Goal: Task Accomplishment & Management: Complete application form

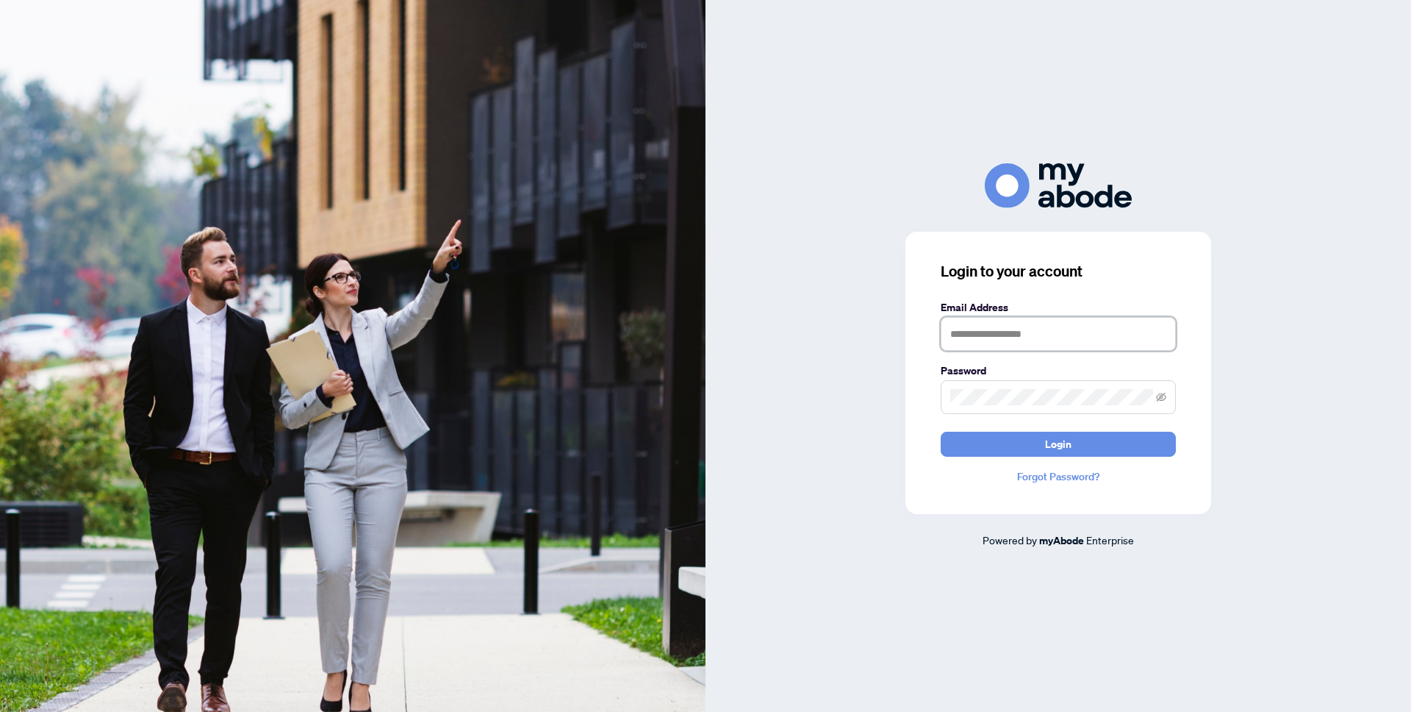
click at [1051, 322] on input "text" at bounding box center [1058, 334] width 235 height 34
type input "**********"
click at [941, 431] on button "Login" at bounding box center [1058, 443] width 235 height 25
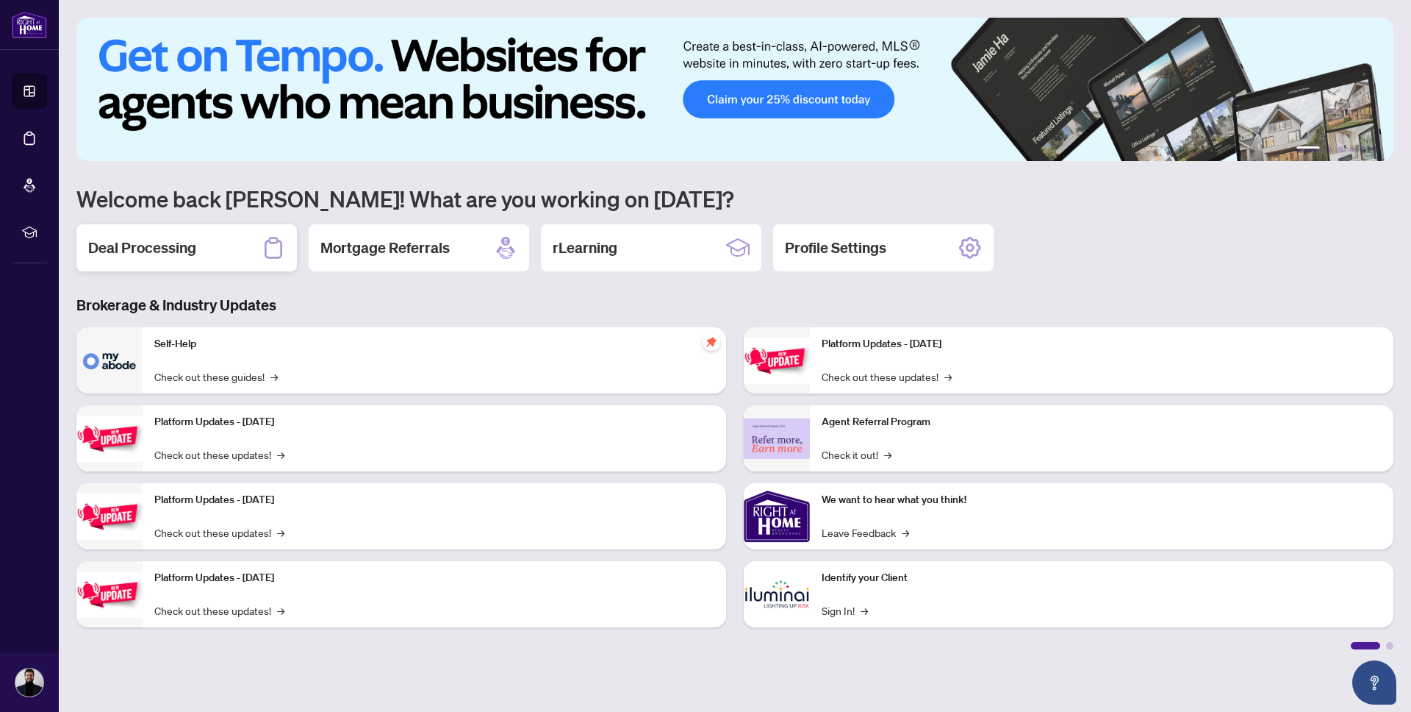
click at [177, 256] on h2 "Deal Processing" at bounding box center [142, 247] width 108 height 21
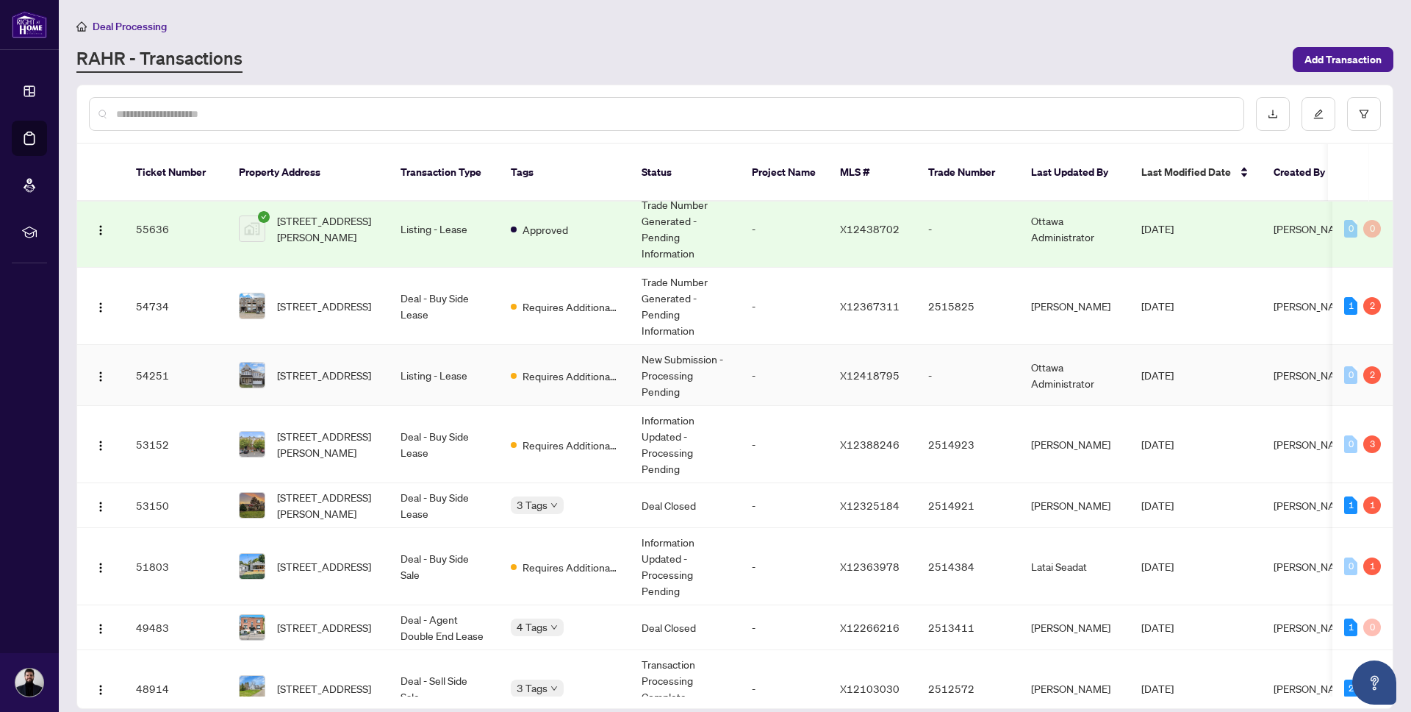
scroll to position [7, 0]
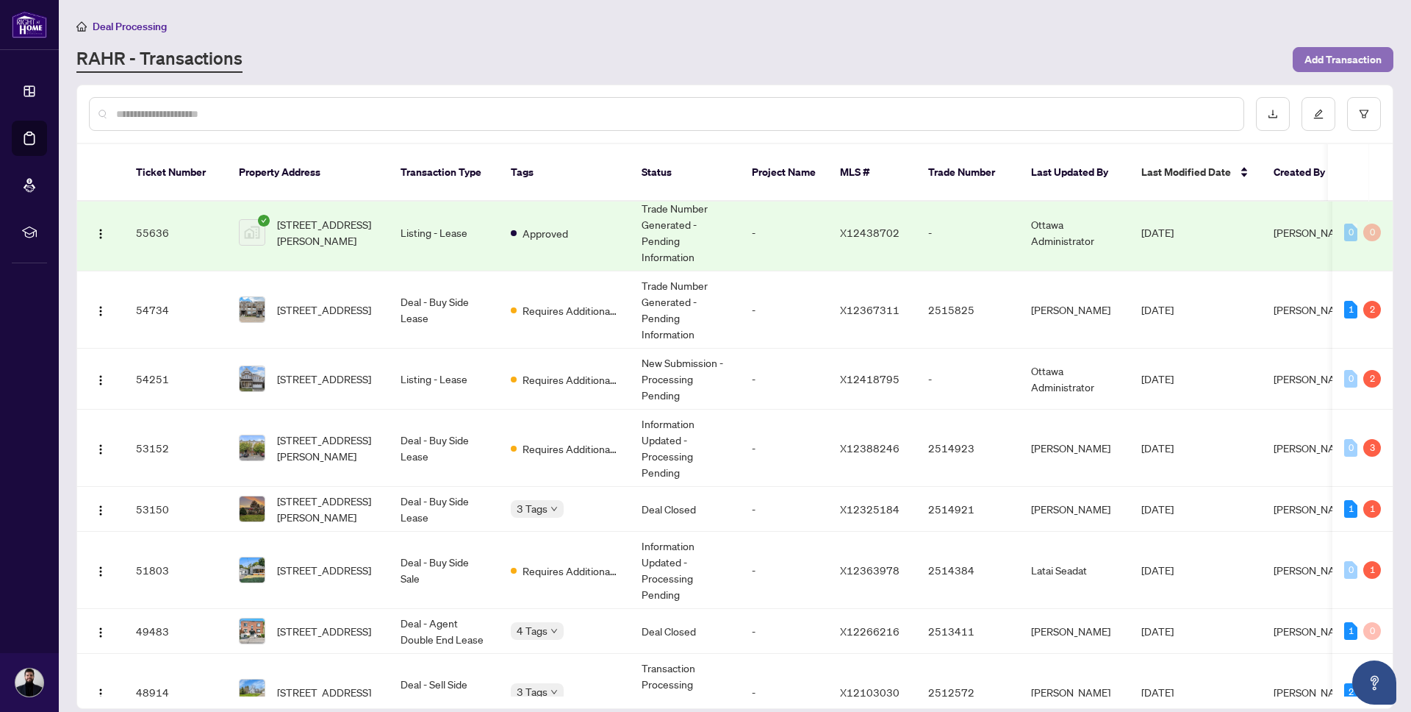
click at [1344, 65] on span "Add Transaction" at bounding box center [1343, 60] width 77 height 24
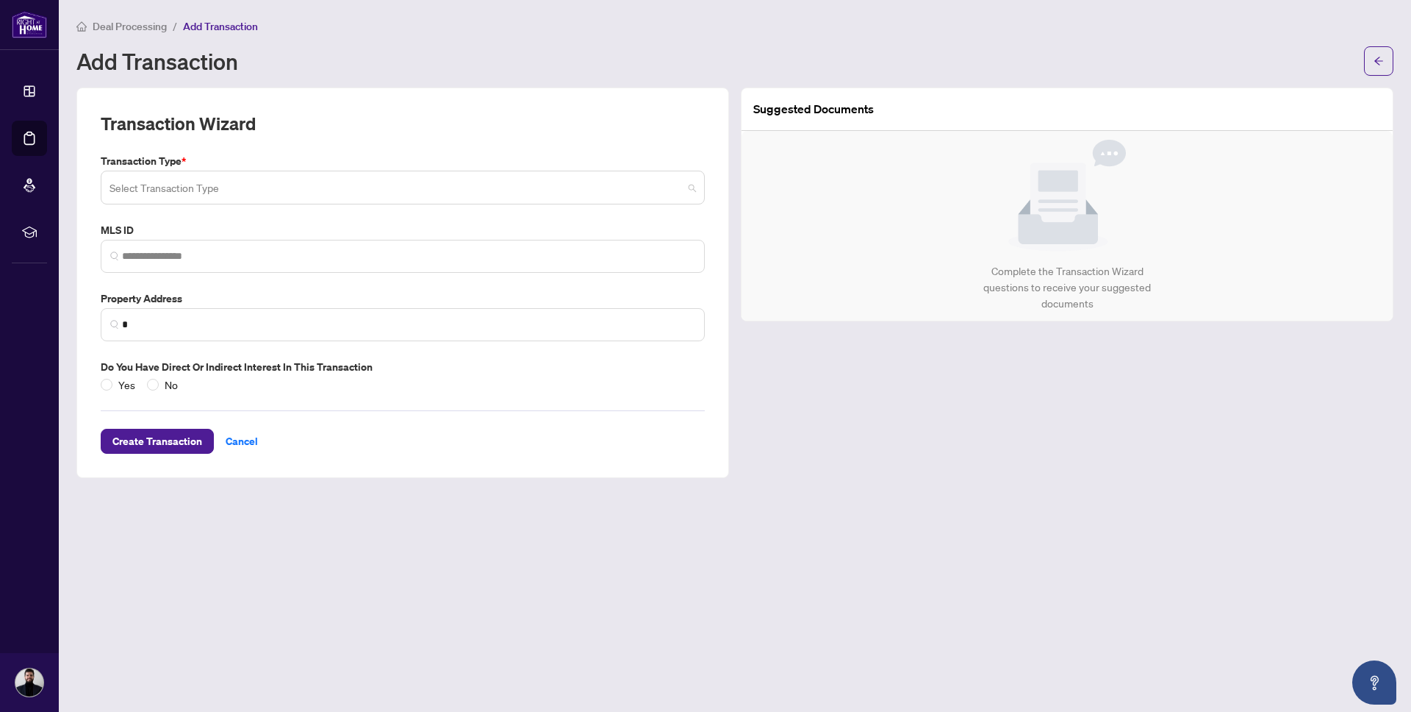
click at [248, 190] on input "search" at bounding box center [396, 189] width 573 height 32
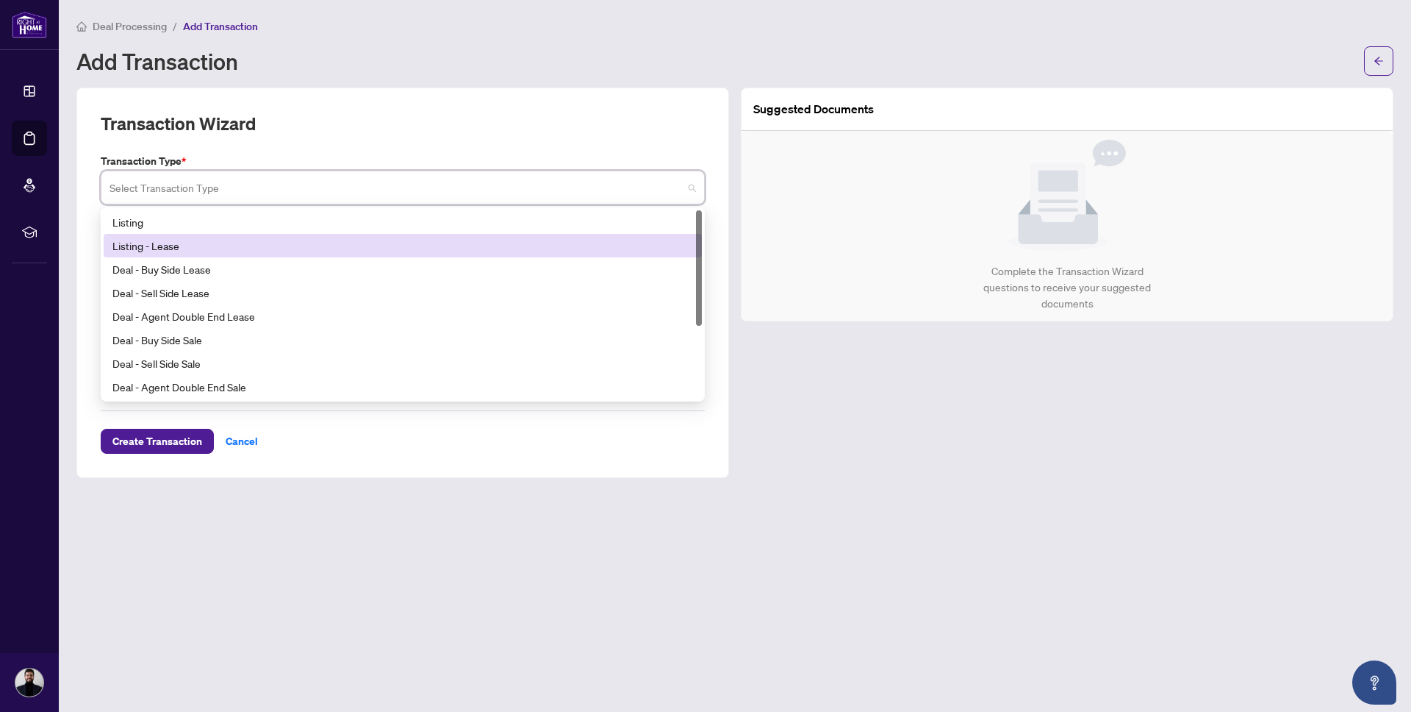
click at [243, 250] on div "Listing - Lease" at bounding box center [402, 245] width 581 height 16
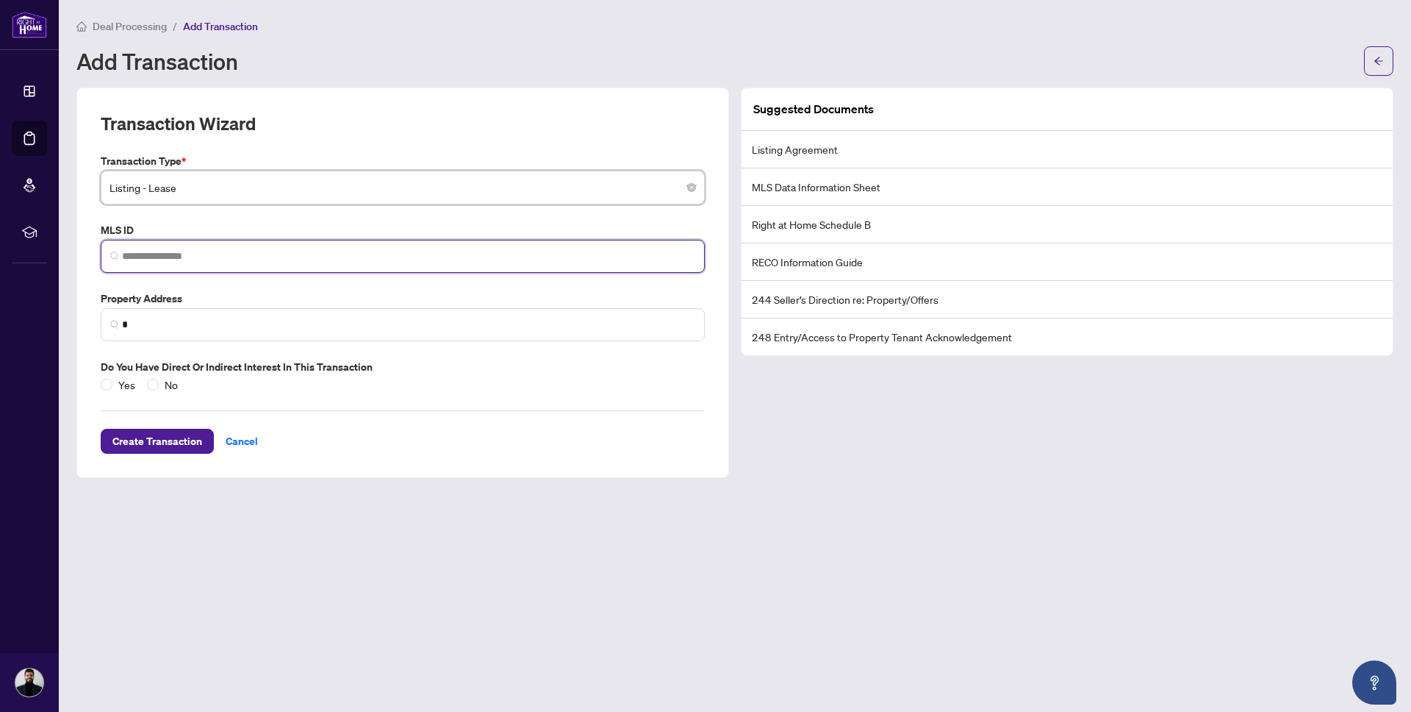
click at [243, 248] on input "search" at bounding box center [408, 255] width 573 height 15
paste input "*********"
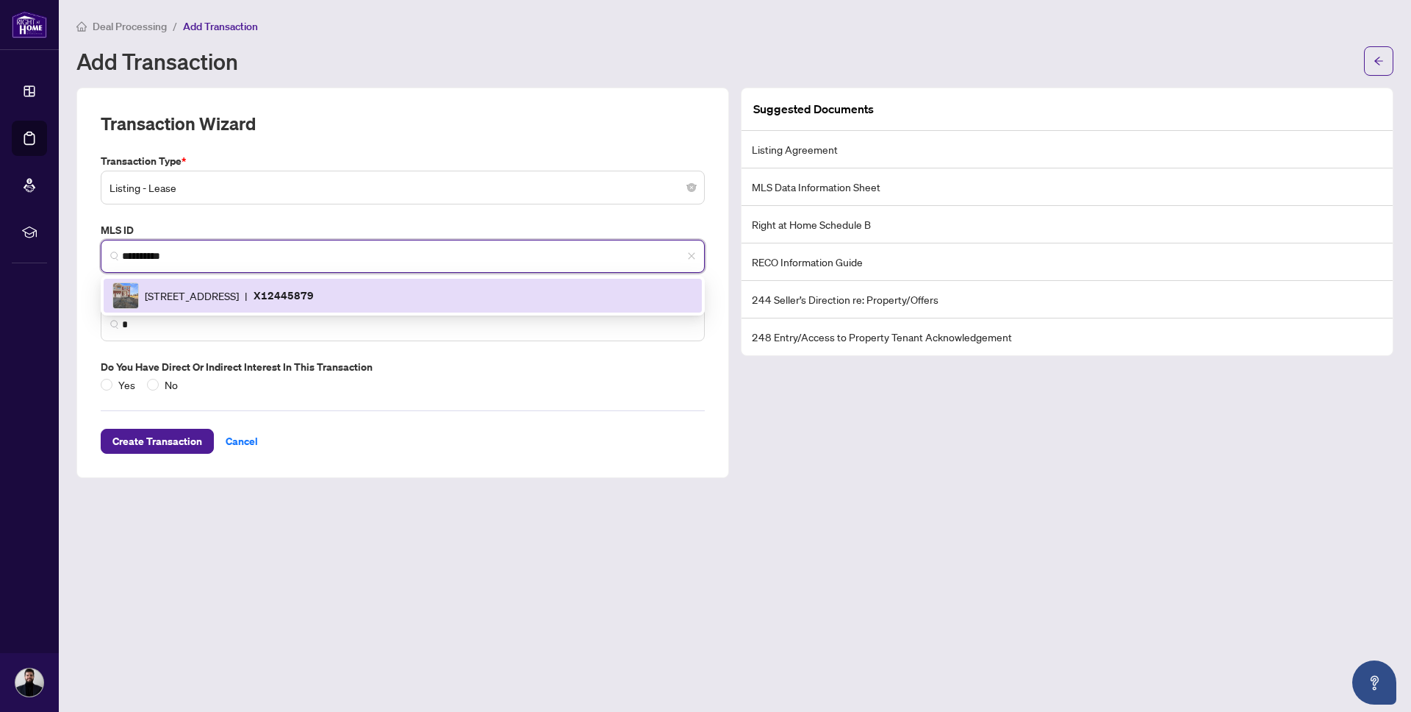
click at [239, 298] on span "940 Seagrave Lane, Richmond, Ontario K0A 2Z0, Canada" at bounding box center [192, 295] width 94 height 16
type input "*********"
type input "**********"
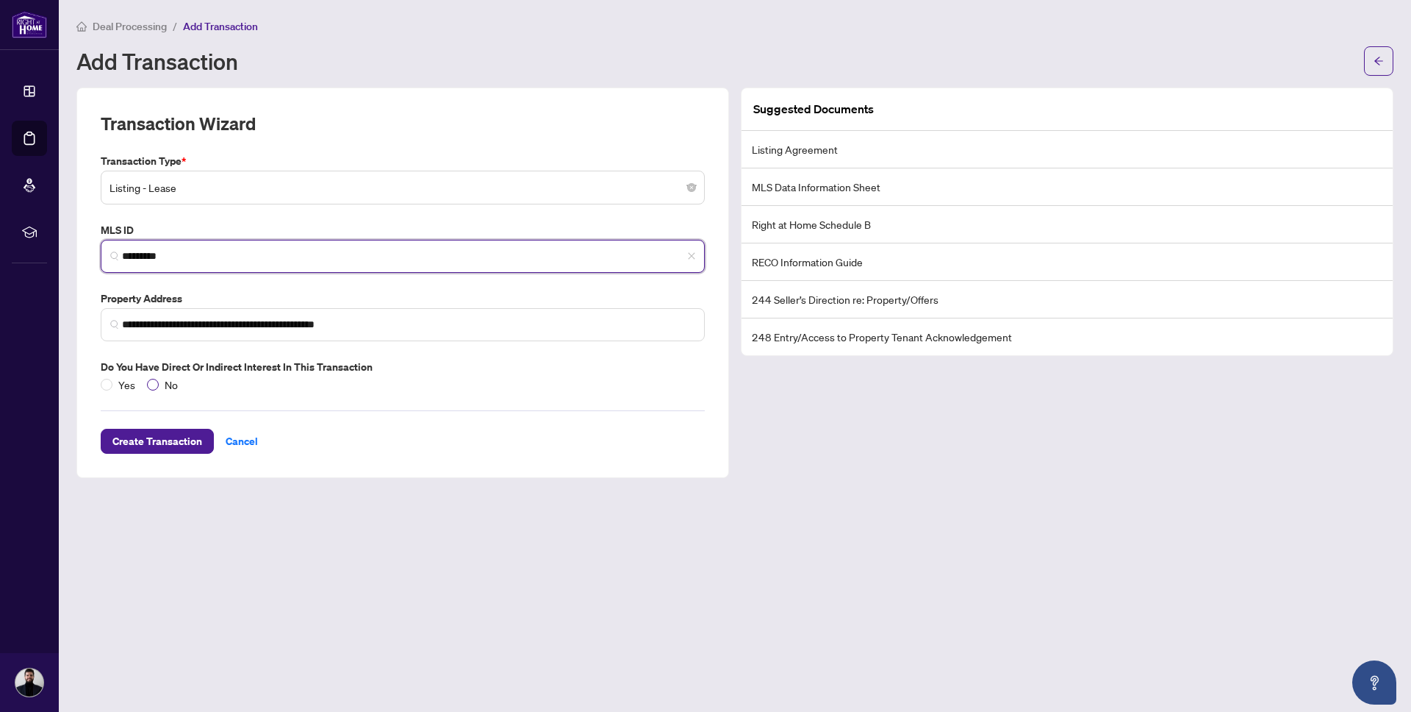
type input "*********"
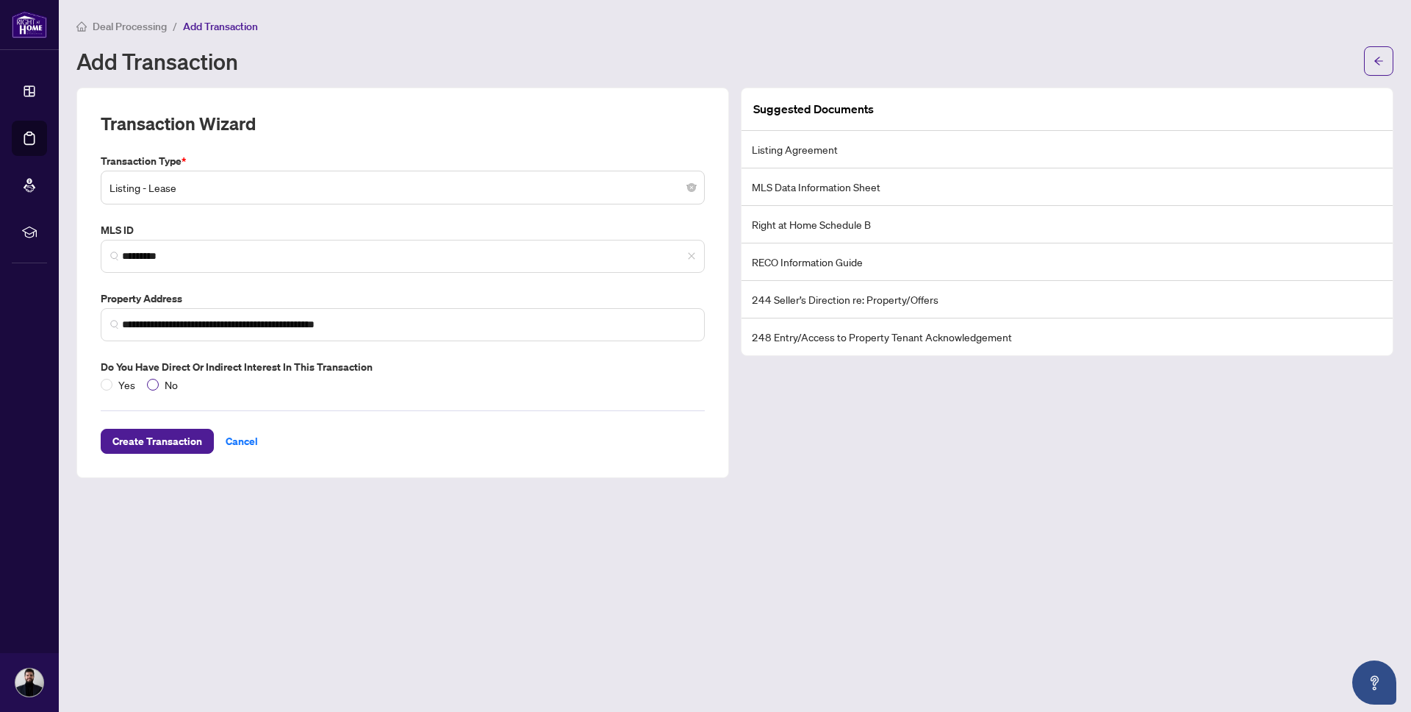
click at [154, 377] on label "No" at bounding box center [165, 384] width 37 height 16
click at [153, 439] on span "Create Transaction" at bounding box center [157, 441] width 90 height 24
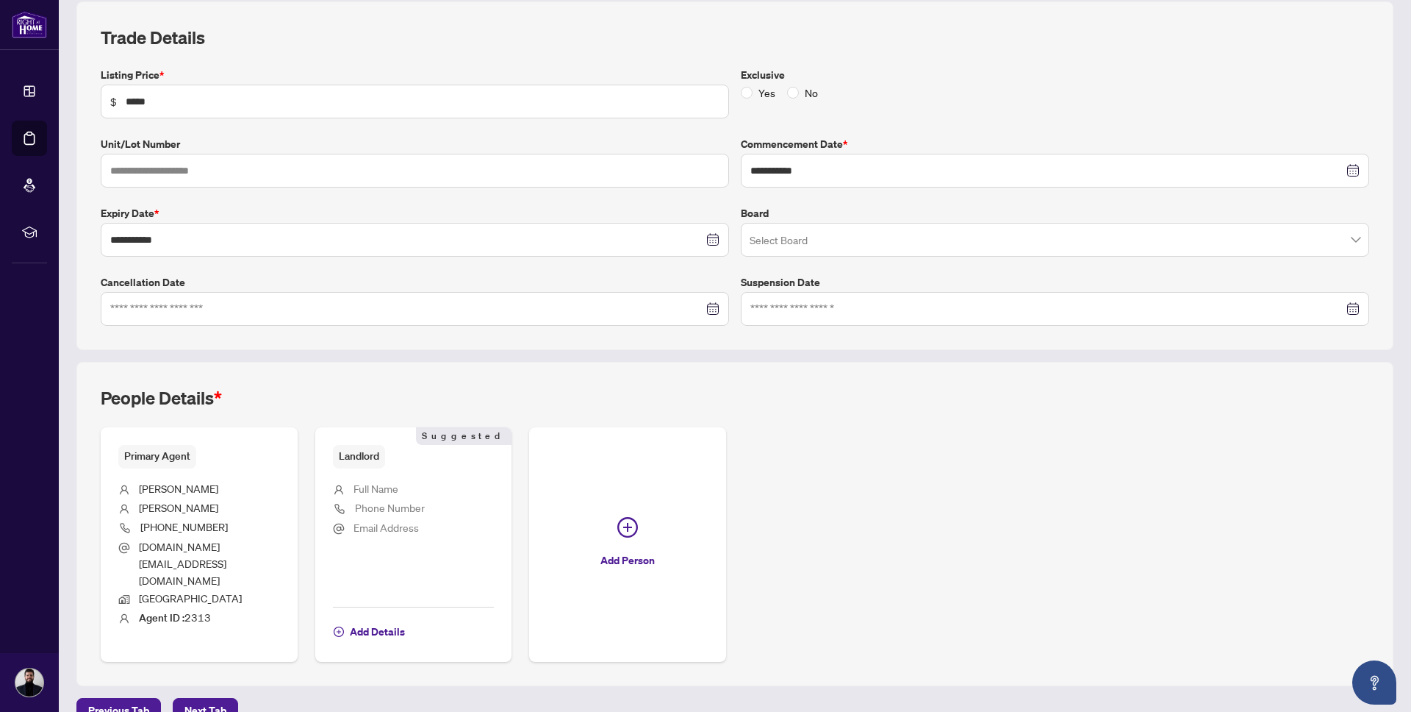
scroll to position [211, 0]
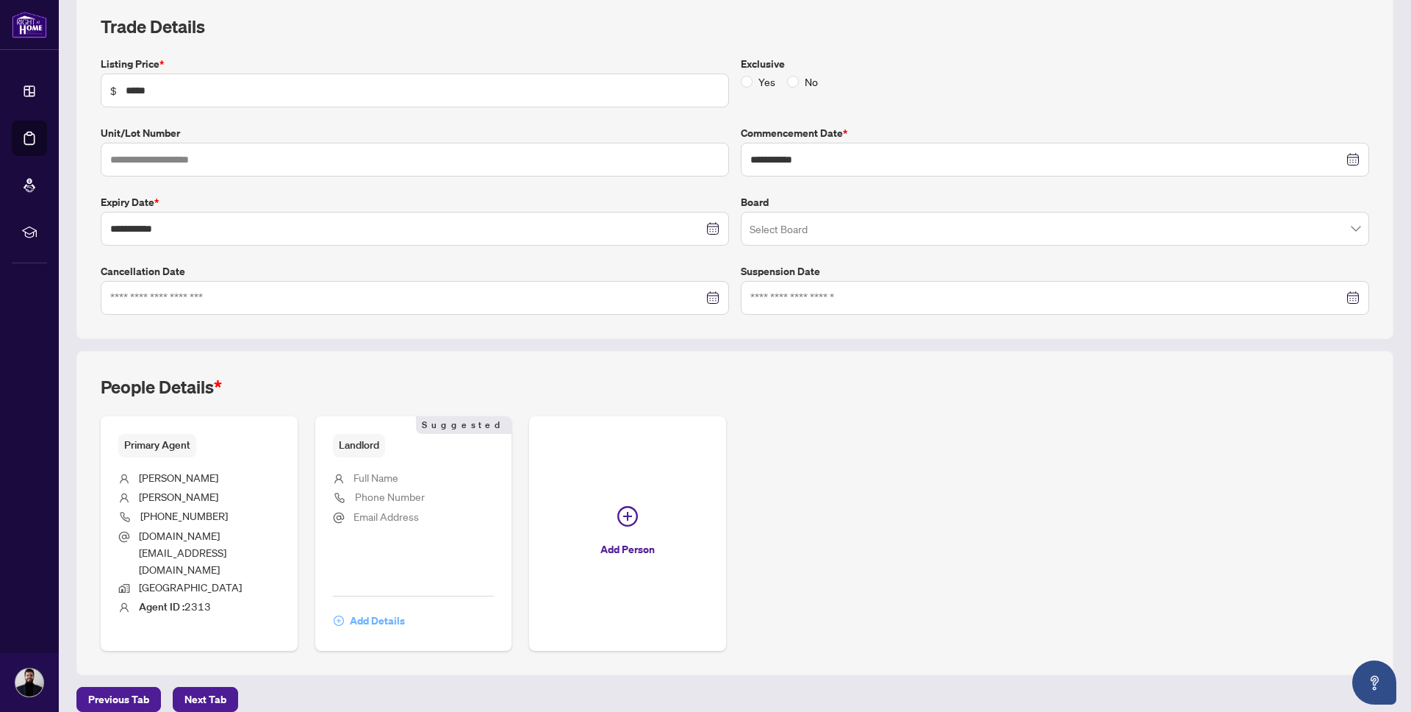
click at [369, 609] on span "Add Details" at bounding box center [377, 621] width 55 height 24
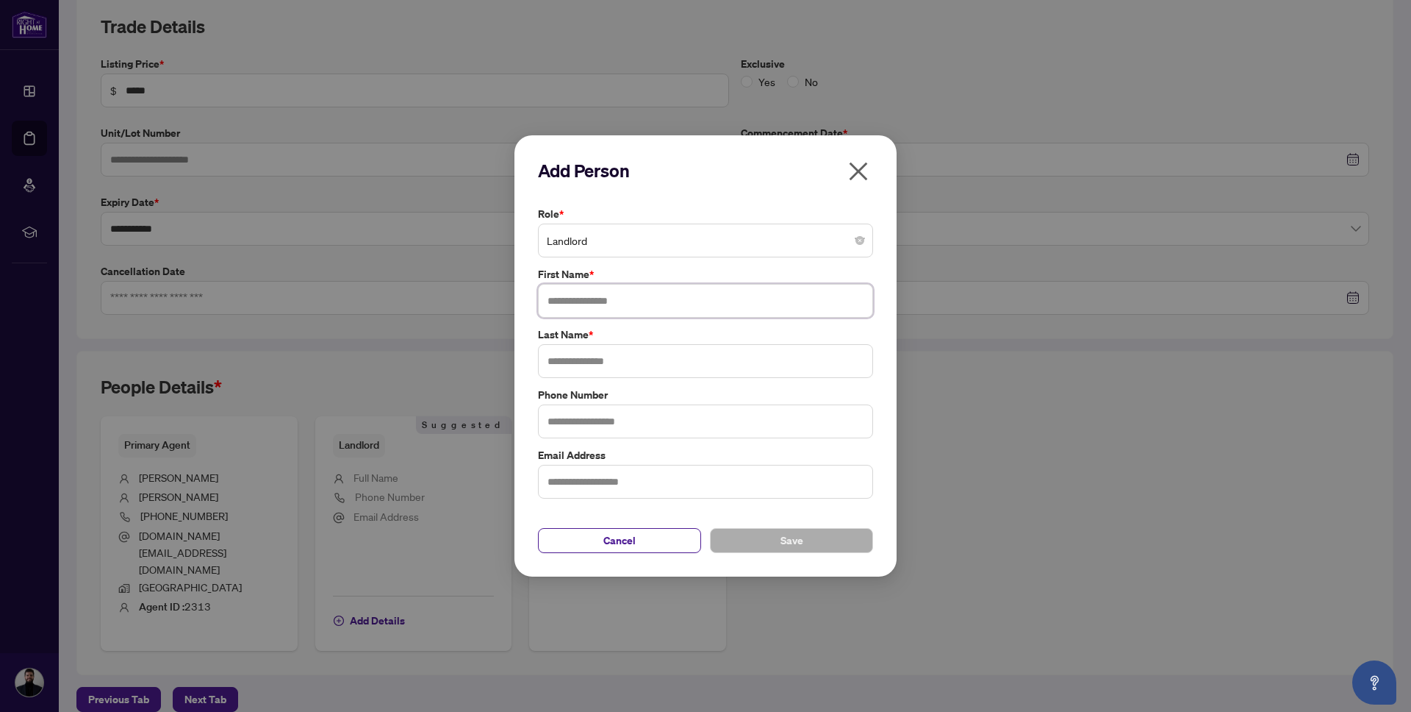
click at [605, 295] on input "text" at bounding box center [705, 301] width 335 height 34
type input "*****"
click at [781, 553] on div "Add Person Role * Landlord First Name * ***** Last Name * ***** Phone Number Em…" at bounding box center [706, 355] width 382 height 441
click at [789, 531] on span "Save" at bounding box center [792, 541] width 23 height 24
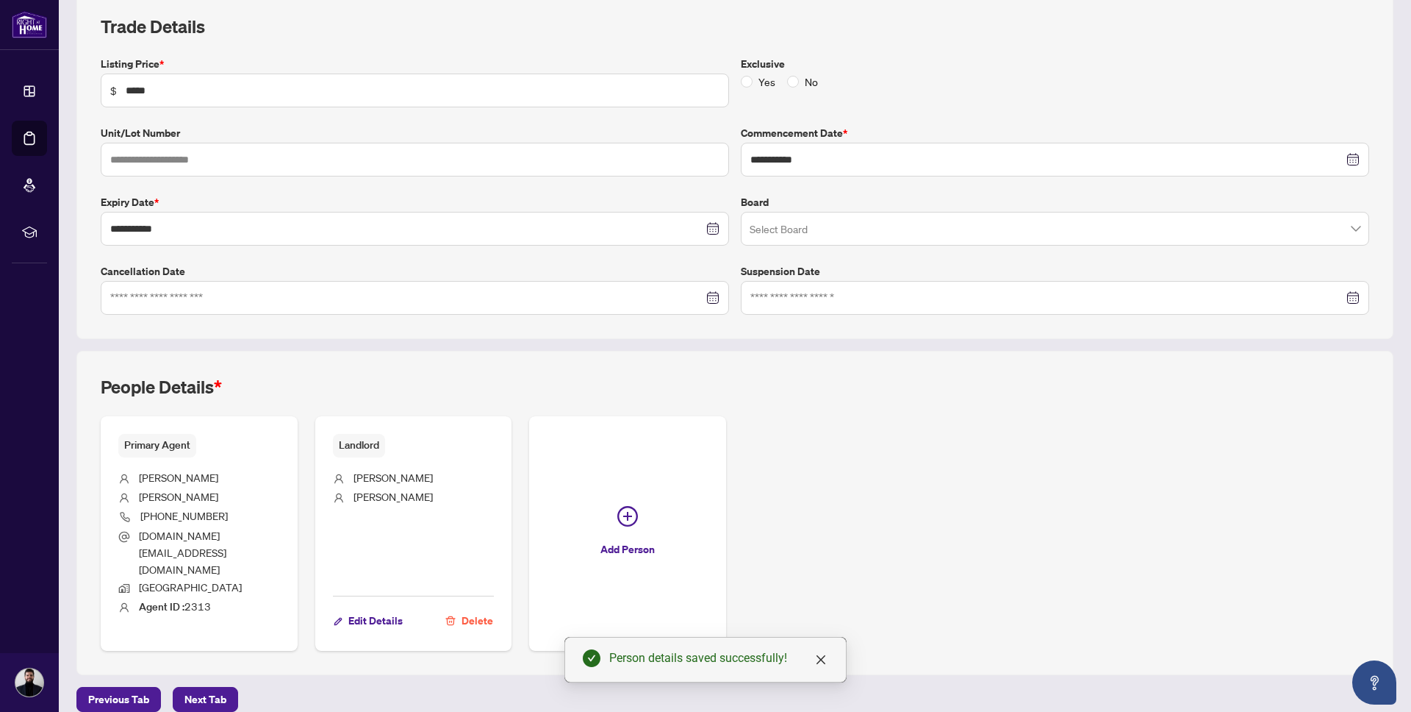
scroll to position [0, 0]
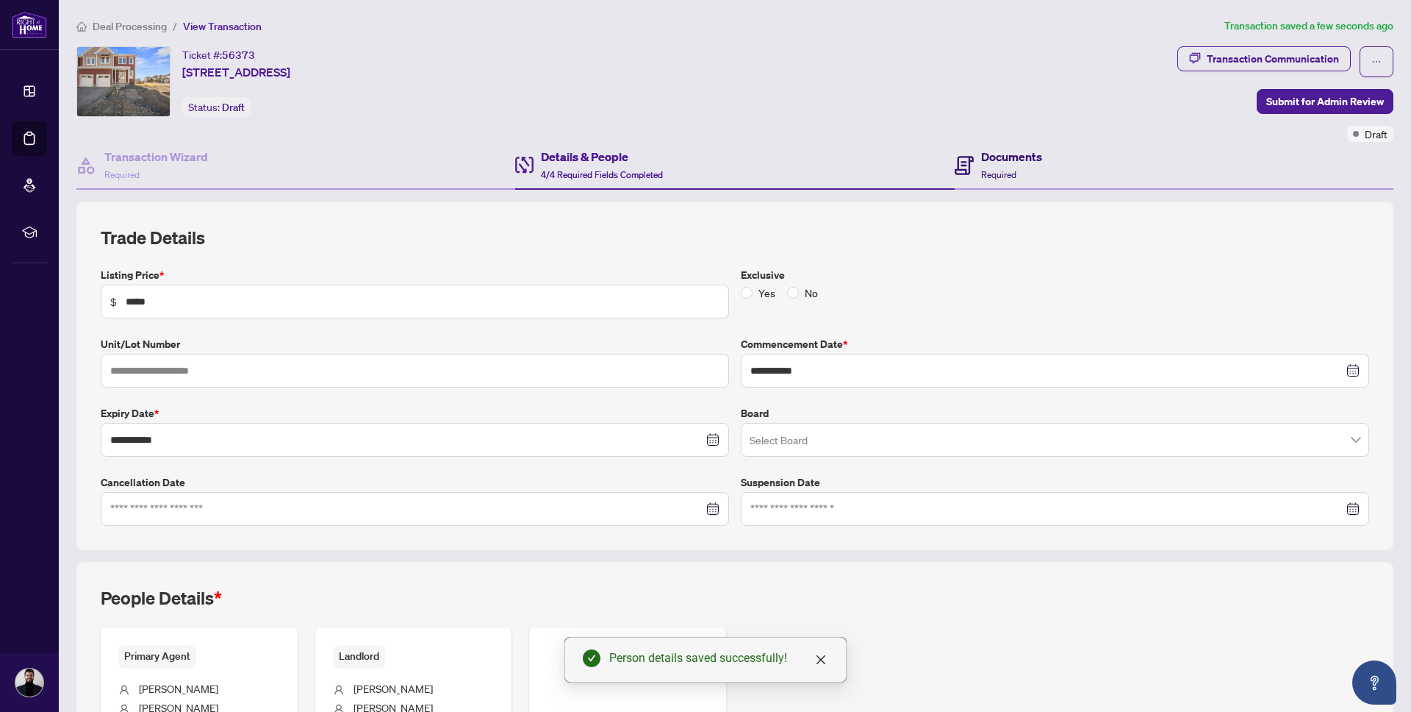
click at [980, 148] on div "Documents Required" at bounding box center [998, 165] width 87 height 35
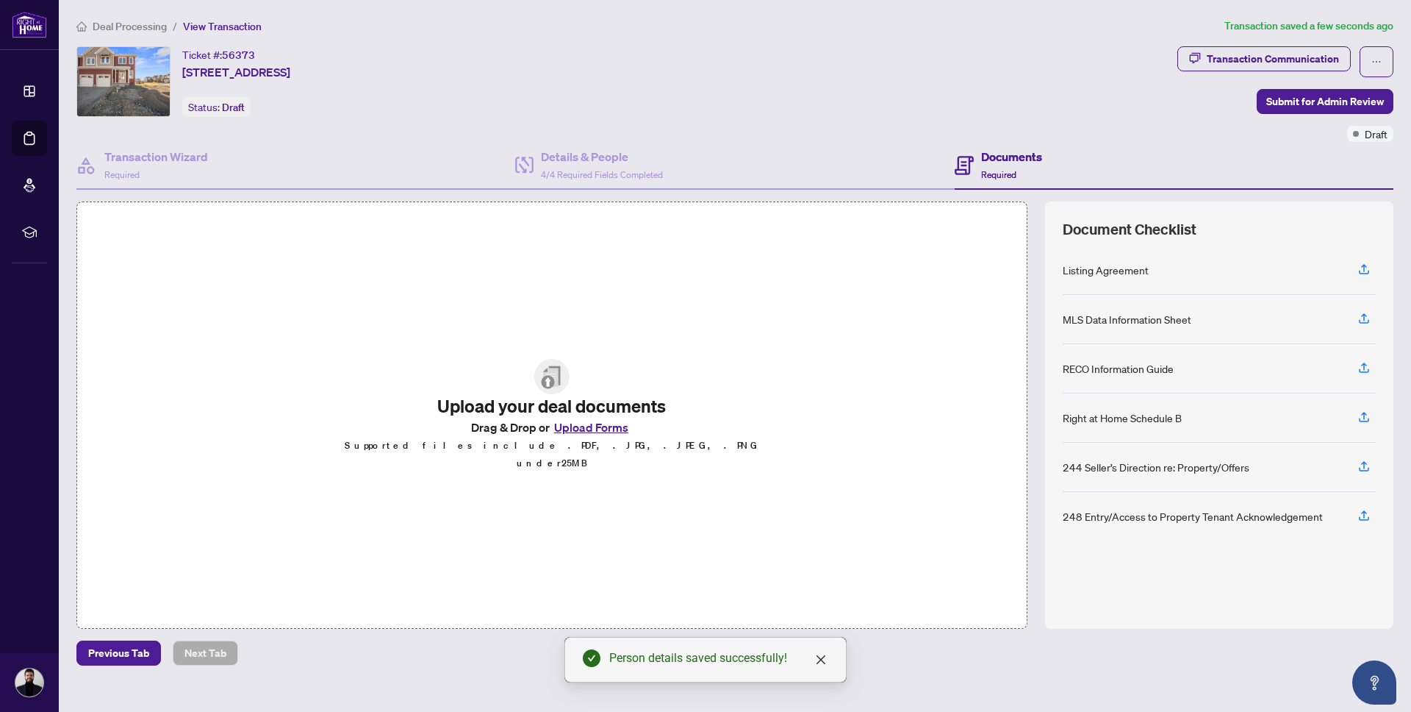
click at [595, 436] on button "Upload Forms" at bounding box center [591, 427] width 83 height 19
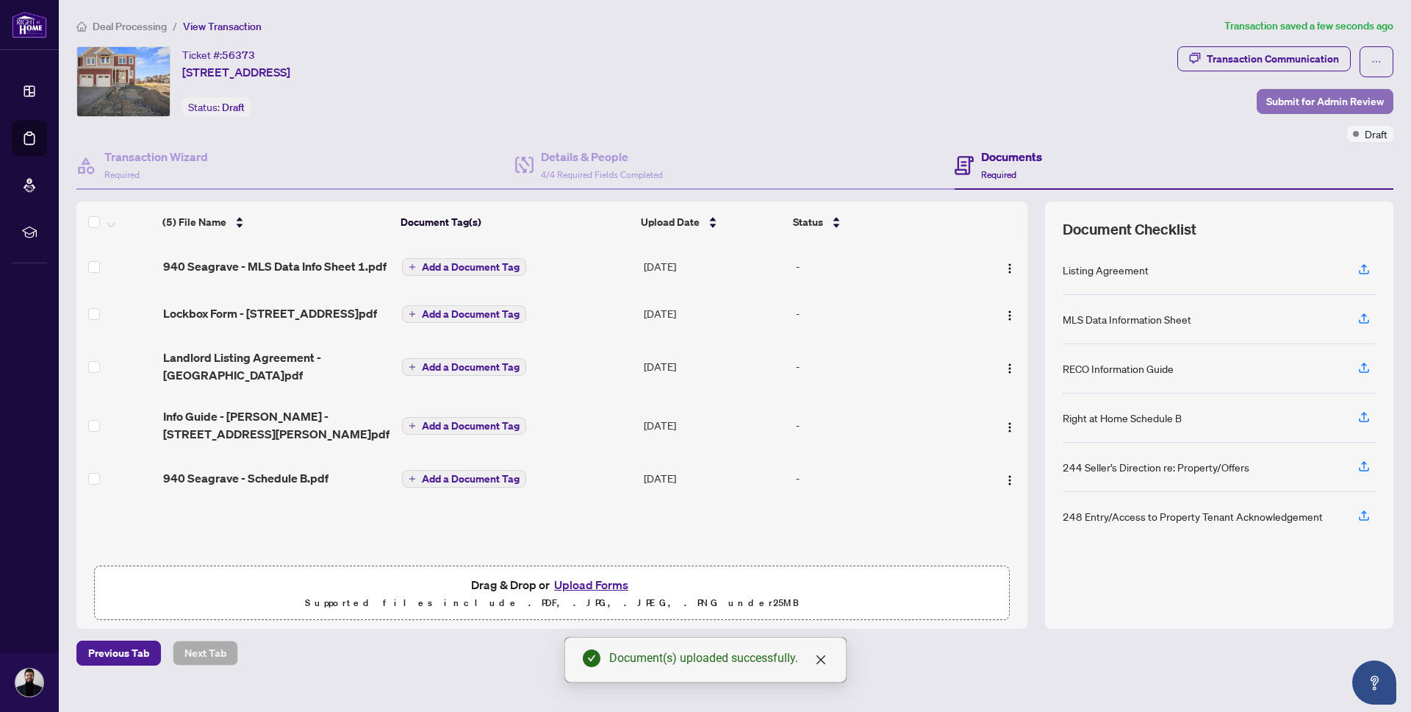
click at [1348, 98] on span "Submit for Admin Review" at bounding box center [1325, 102] width 118 height 24
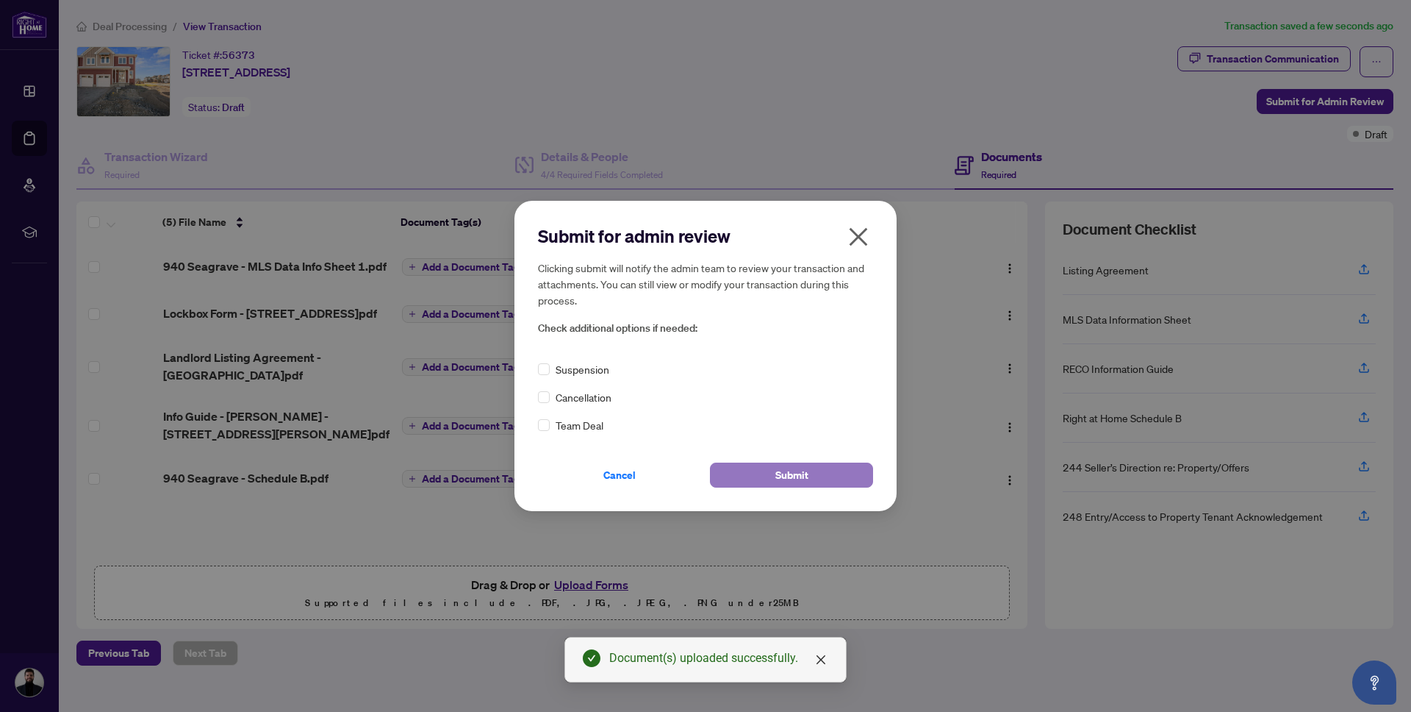
click at [775, 480] on span "Submit" at bounding box center [791, 475] width 33 height 24
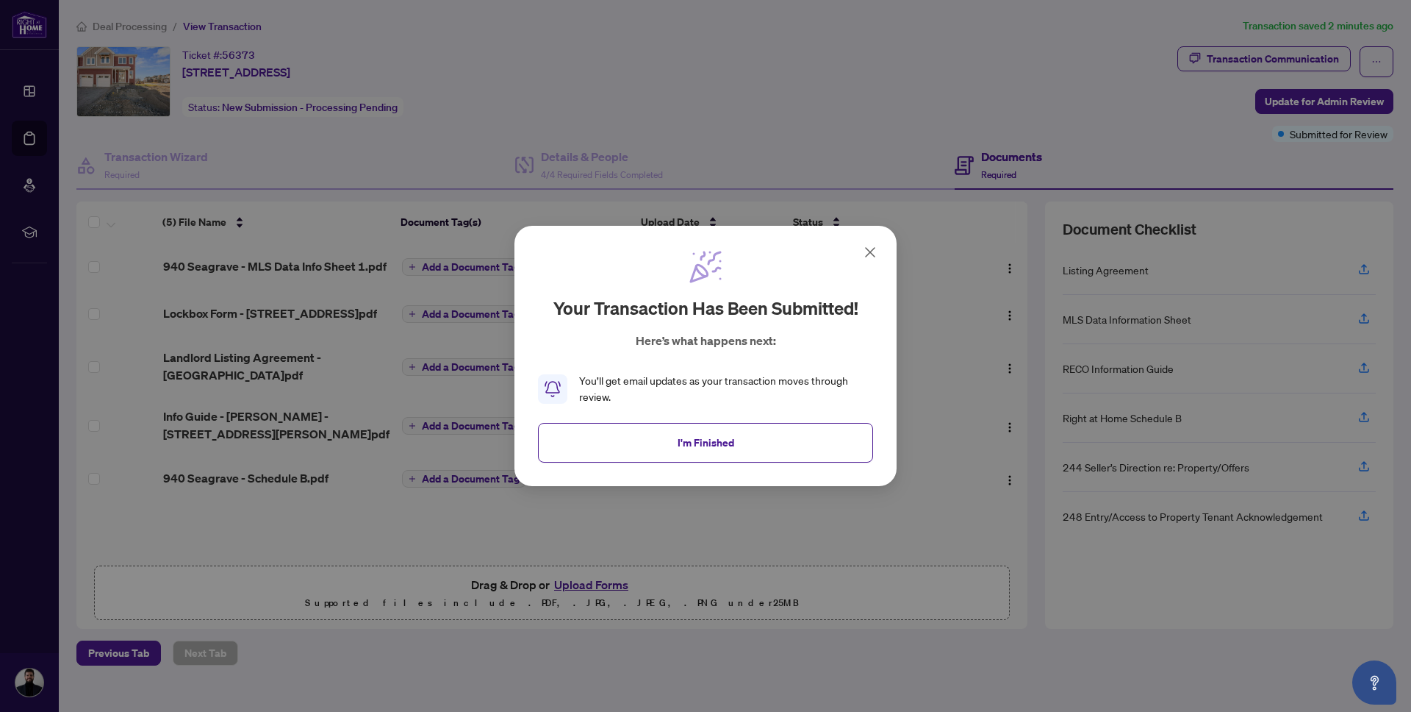
click at [870, 243] on icon at bounding box center [870, 252] width 18 height 18
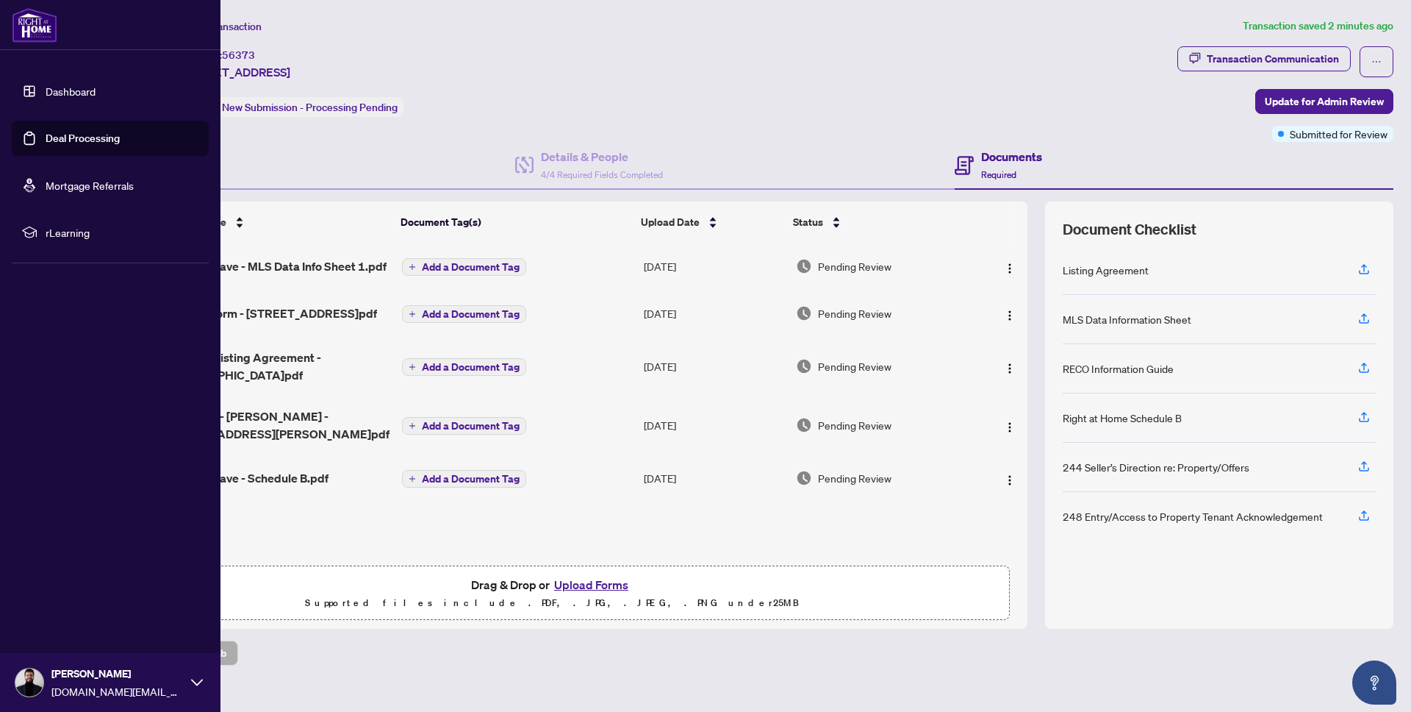
click at [65, 132] on link "Deal Processing" at bounding box center [83, 138] width 74 height 13
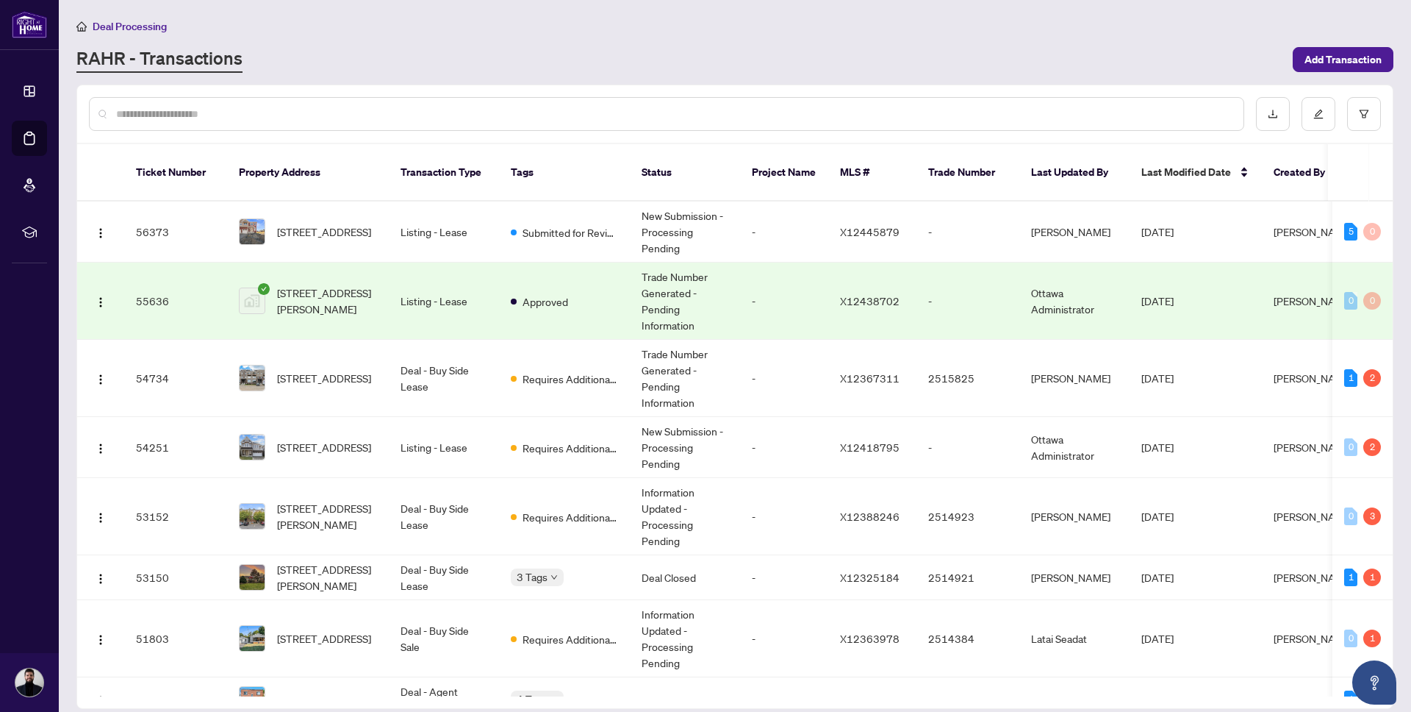
click at [521, 30] on div "Deal Processing" at bounding box center [734, 26] width 1317 height 17
click at [286, 510] on span "77 Steele Park Private, Ottawa, Ontario K1J 0J2, Canada" at bounding box center [327, 516] width 100 height 32
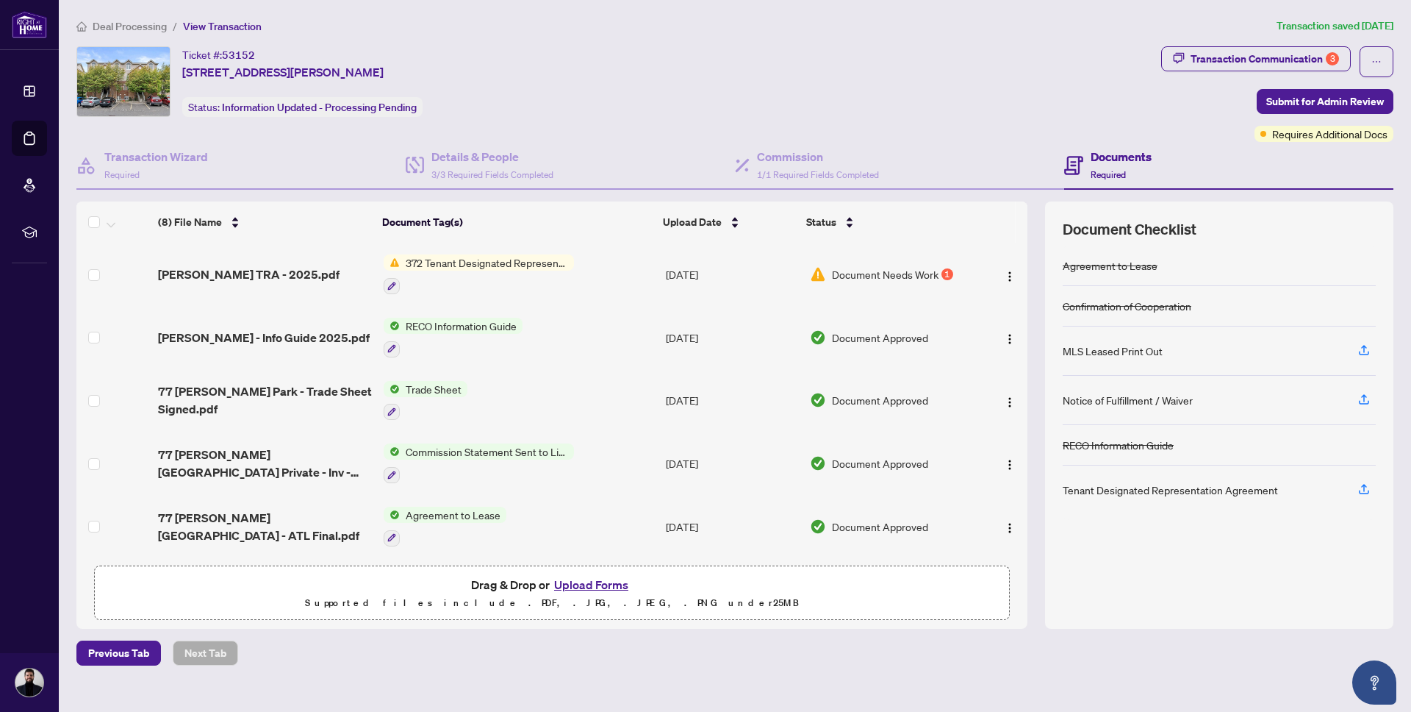
click at [620, 274] on td "372 Tenant Designated Representation Agreement - Authority for Lease or Purchase" at bounding box center [519, 274] width 282 height 63
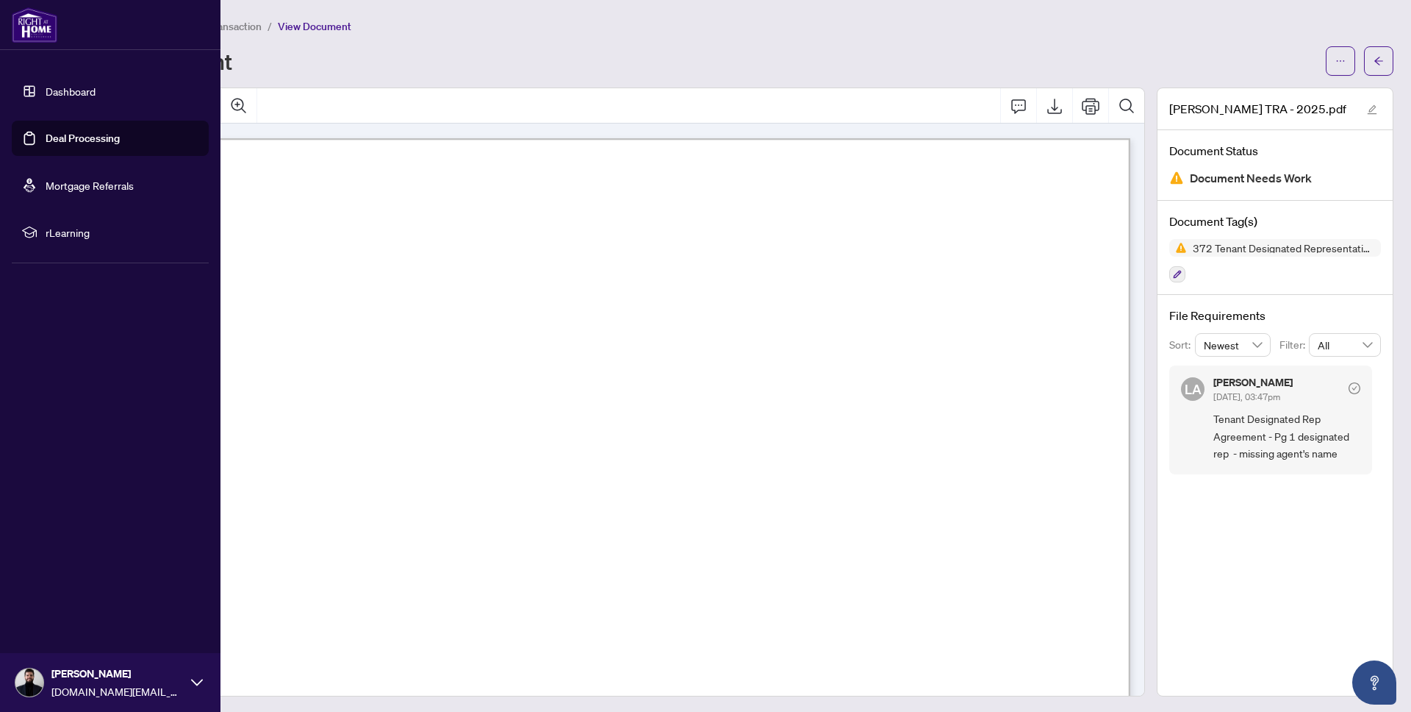
click at [46, 136] on link "Deal Processing" at bounding box center [83, 138] width 74 height 13
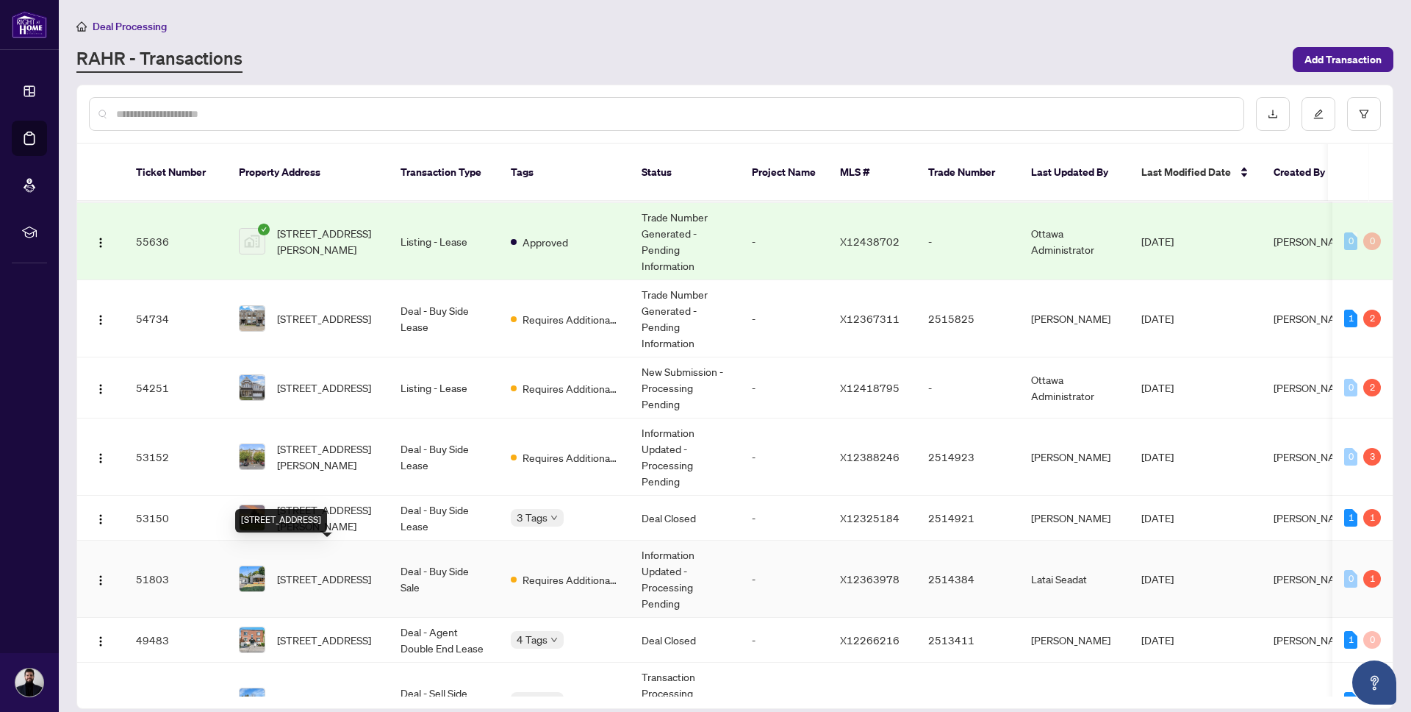
scroll to position [53, 0]
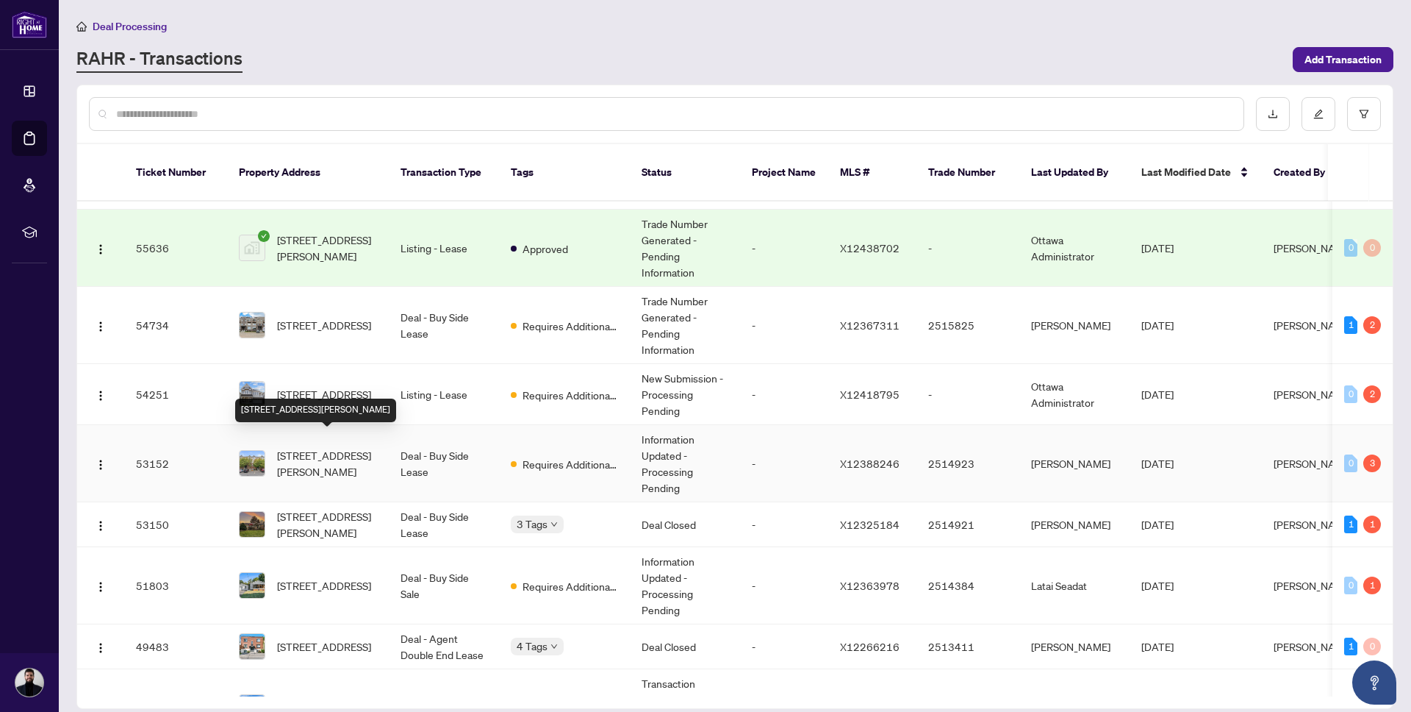
click at [354, 447] on span "77 Steele Park Private, Ottawa, Ontario K1J 0J2, Canada" at bounding box center [327, 463] width 100 height 32
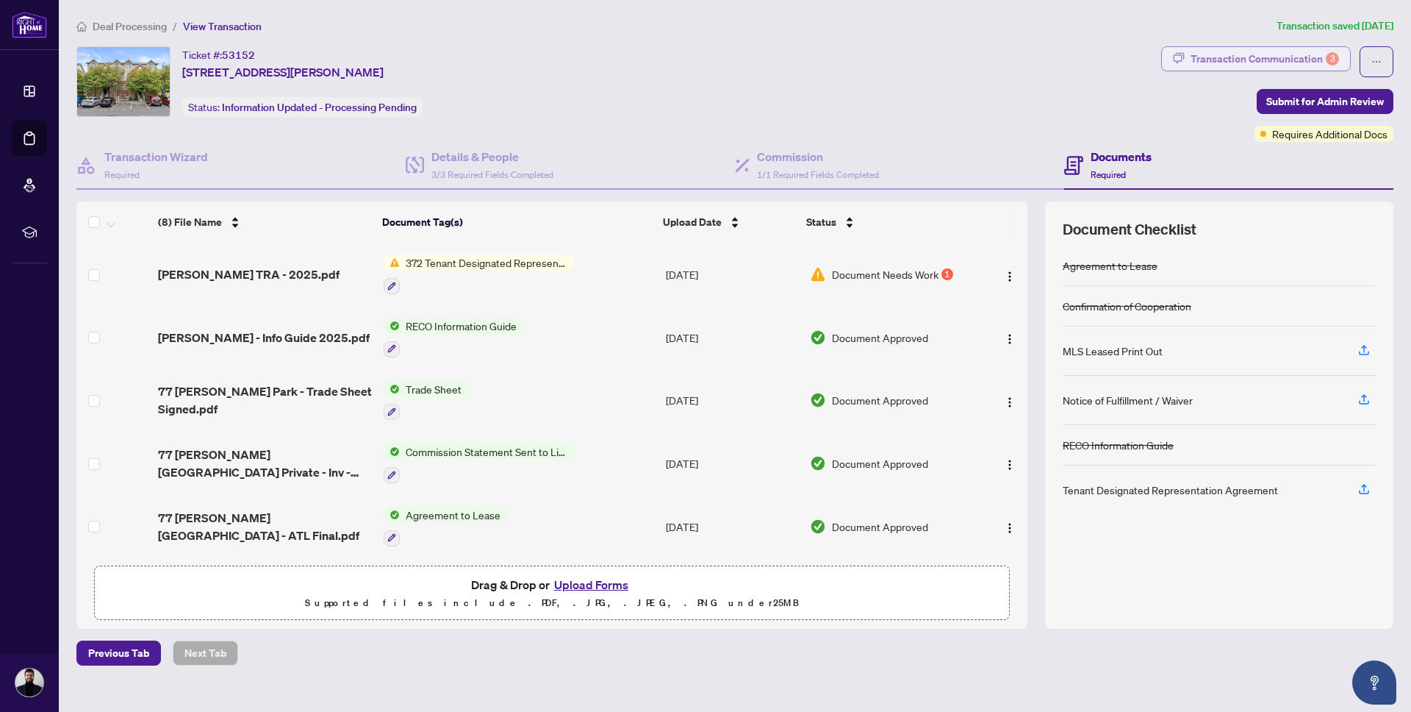
click at [1317, 50] on div "Transaction Communication 3" at bounding box center [1265, 59] width 148 height 24
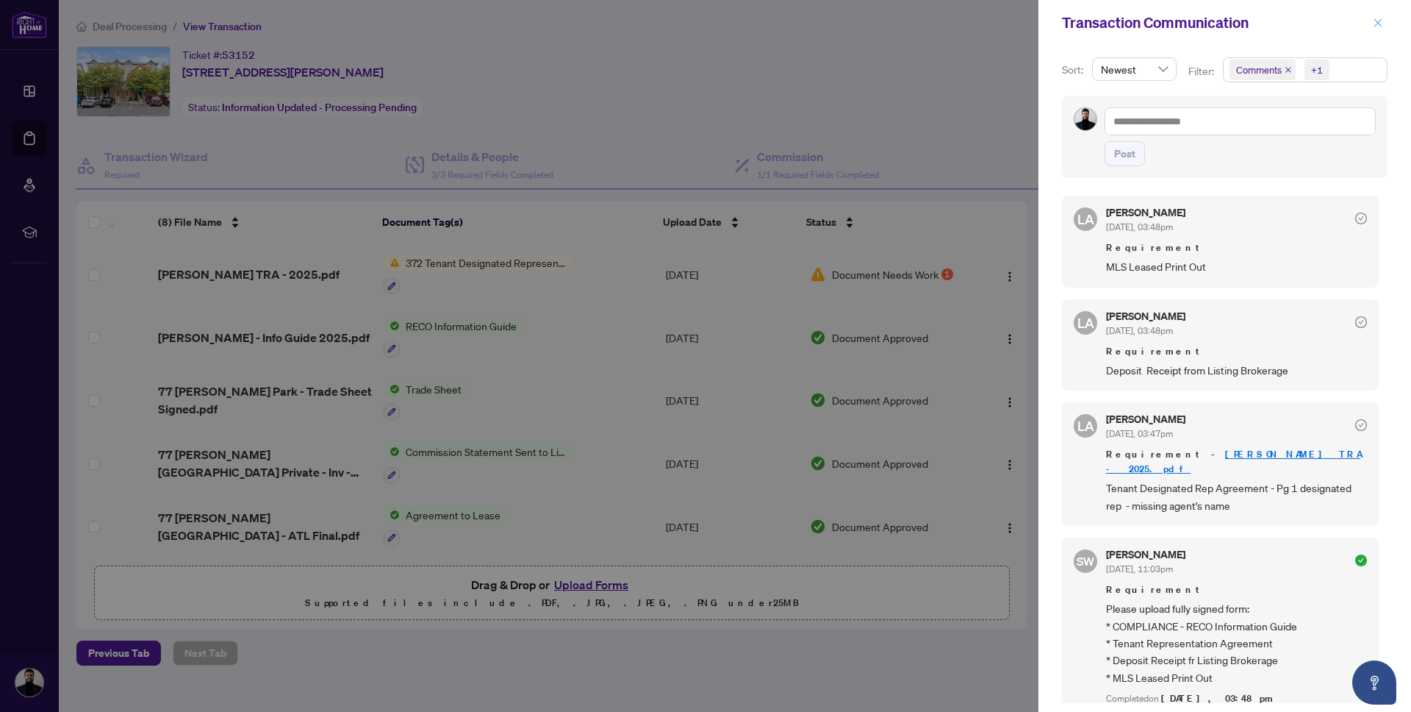
click at [1380, 18] on icon "close" at bounding box center [1378, 23] width 10 height 10
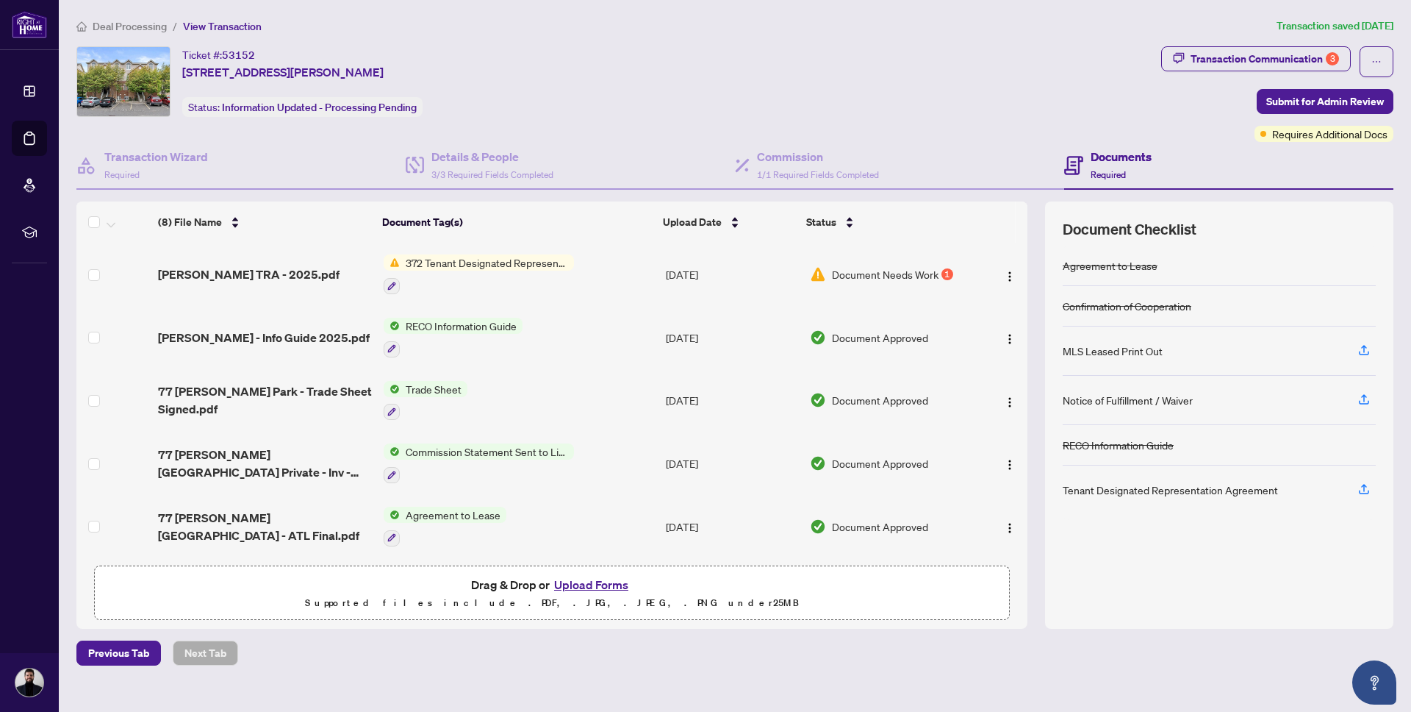
click at [592, 581] on button "Upload Forms" at bounding box center [591, 584] width 83 height 19
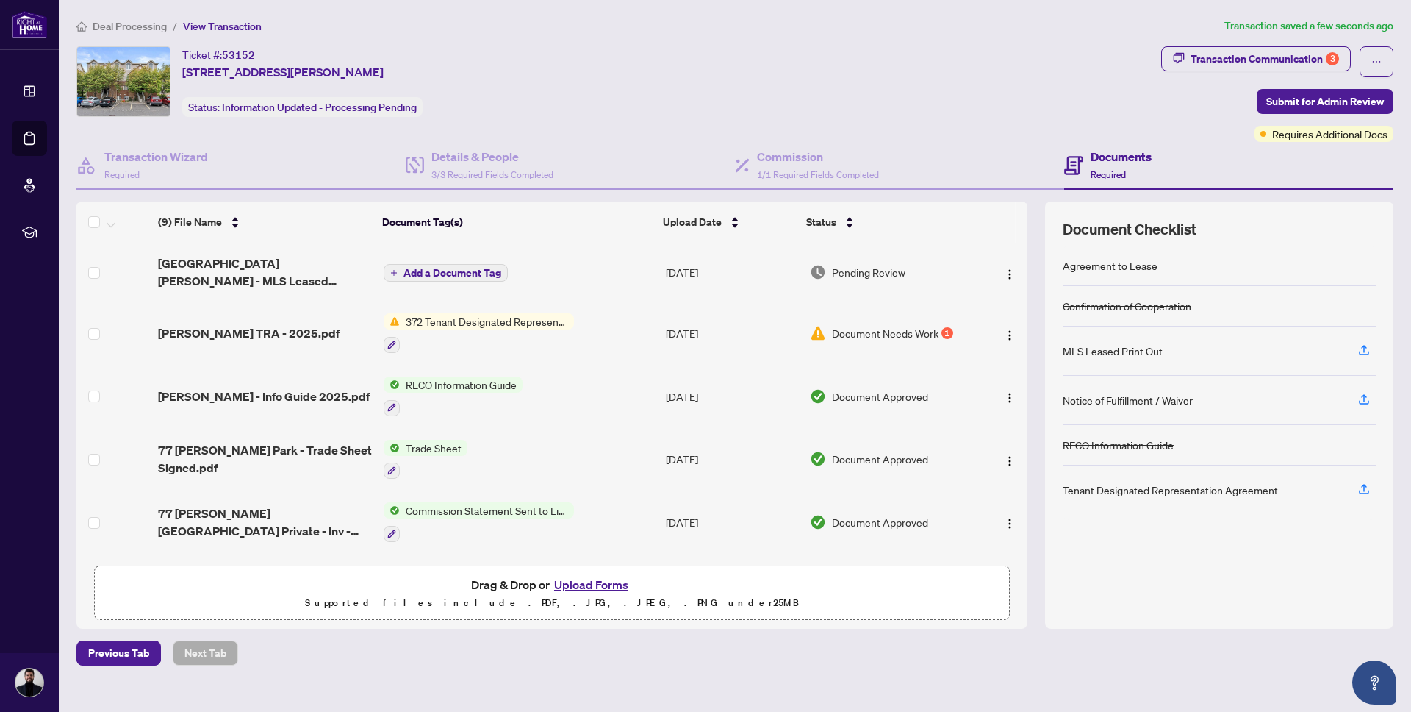
click at [592, 578] on button "Upload Forms" at bounding box center [591, 584] width 83 height 19
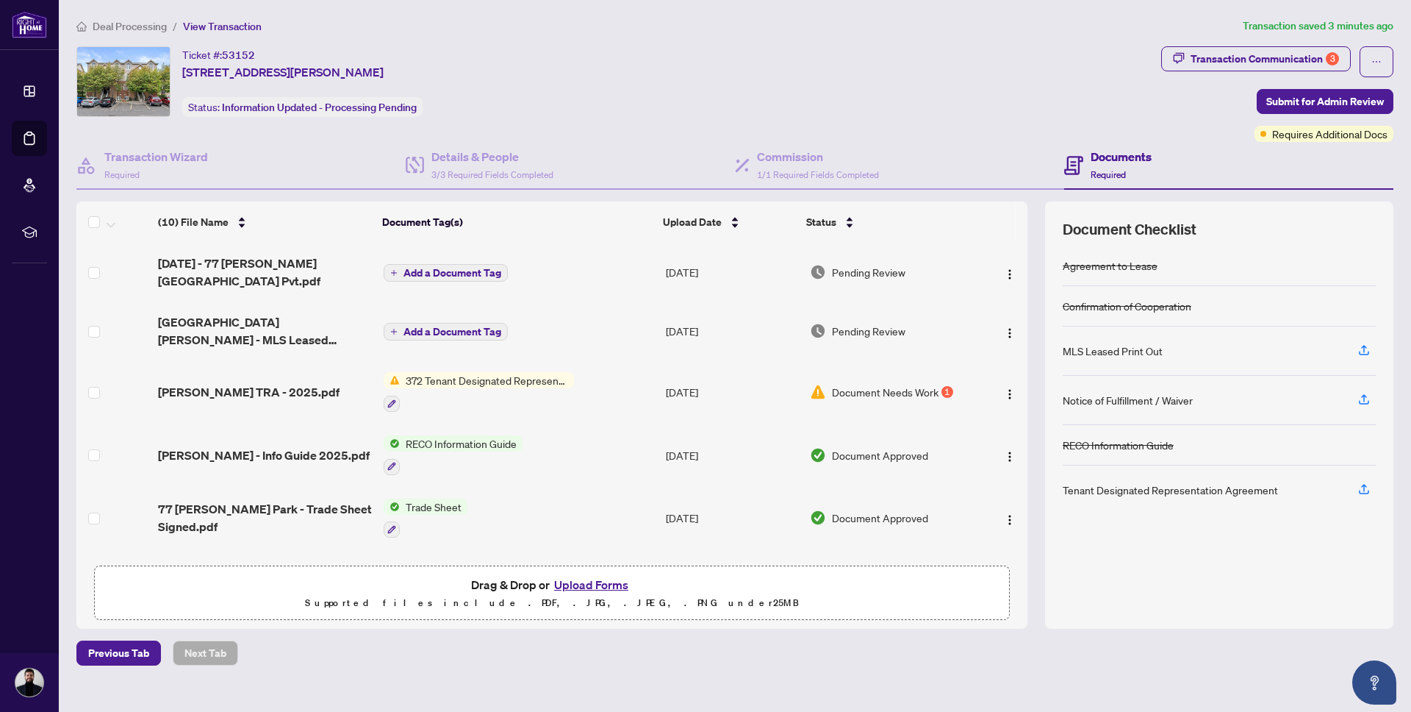
click at [596, 580] on button "Upload Forms" at bounding box center [591, 584] width 83 height 19
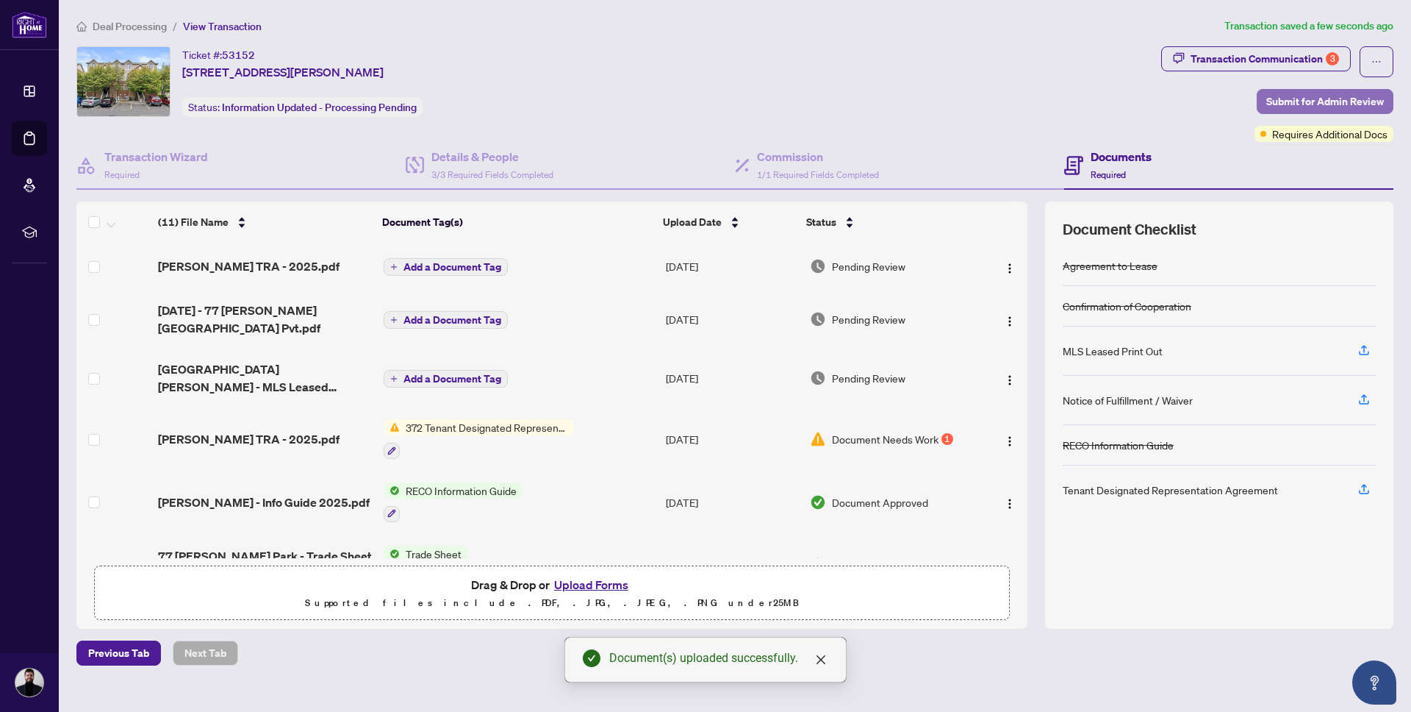
click at [1346, 103] on span "Submit for Admin Review" at bounding box center [1325, 102] width 118 height 24
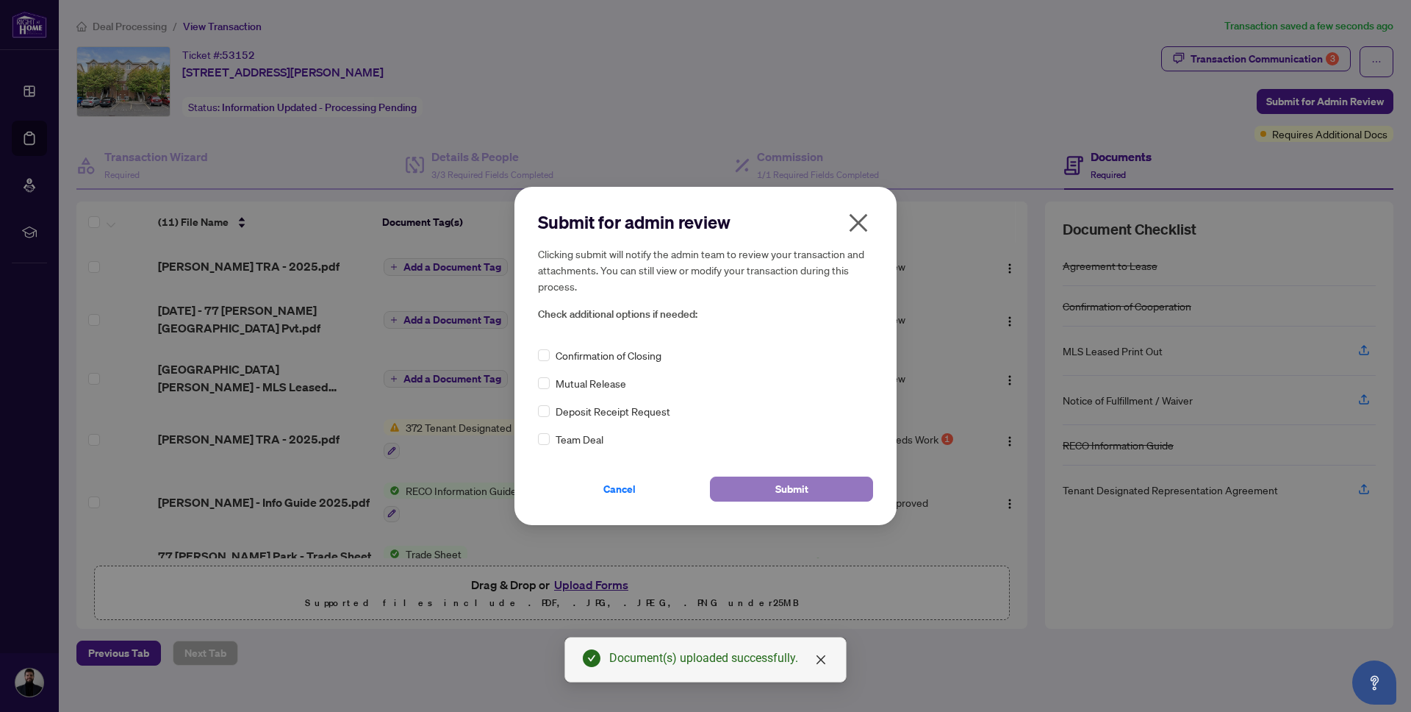
click at [778, 490] on span "Submit" at bounding box center [791, 489] width 33 height 24
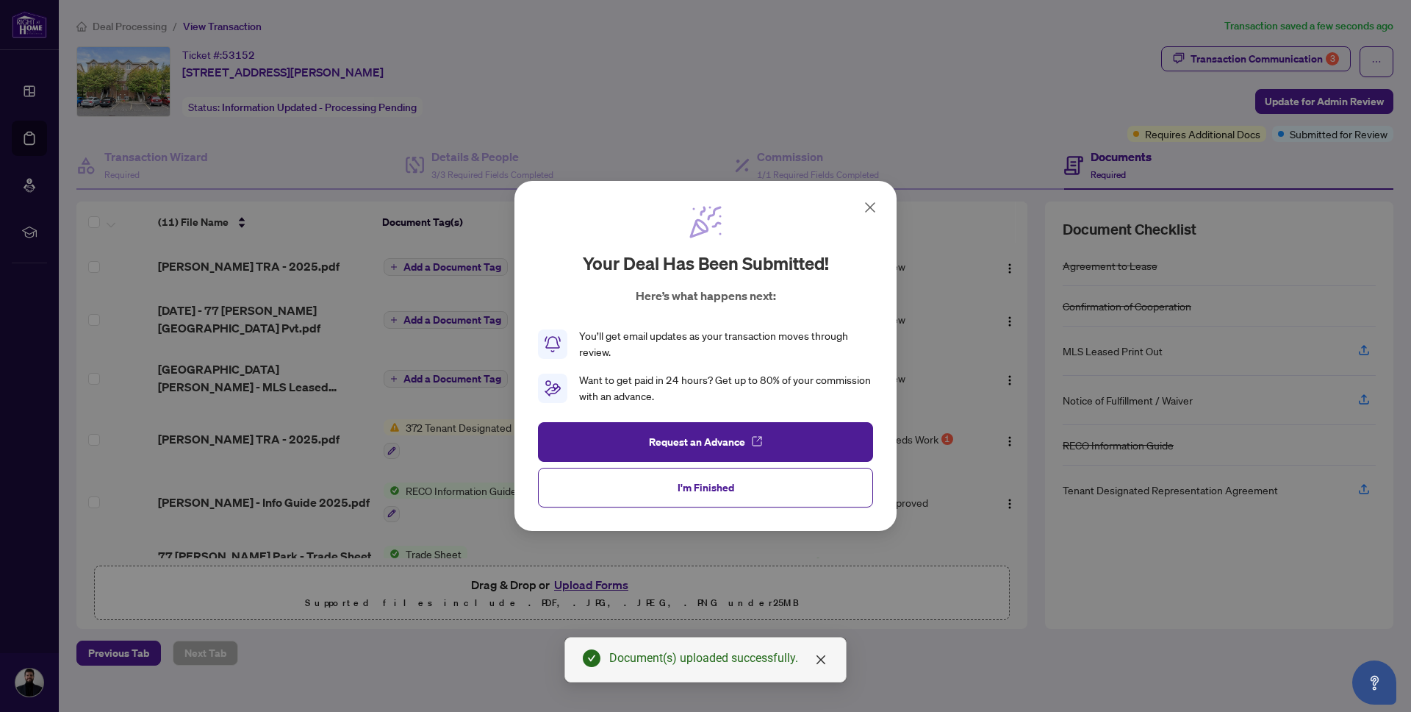
click at [871, 207] on icon at bounding box center [870, 207] width 9 height 9
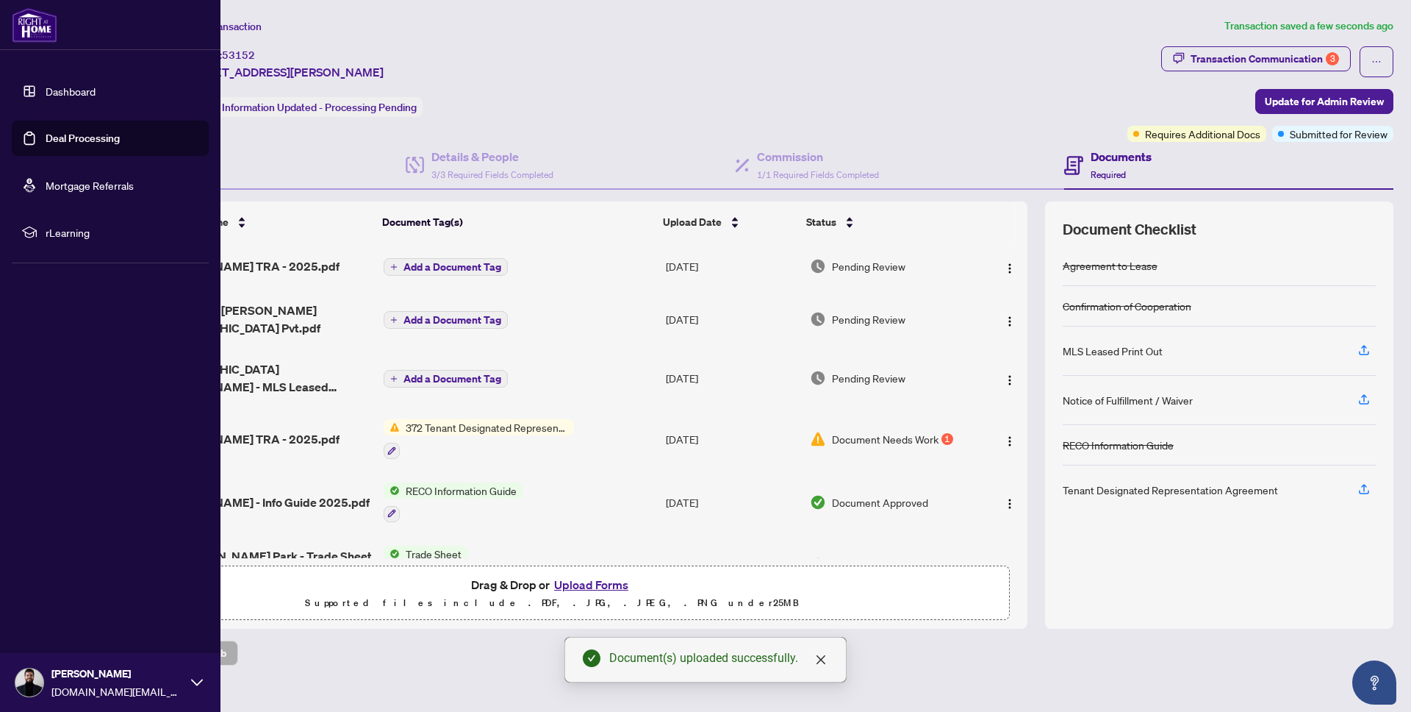
click at [46, 145] on link "Deal Processing" at bounding box center [83, 138] width 74 height 13
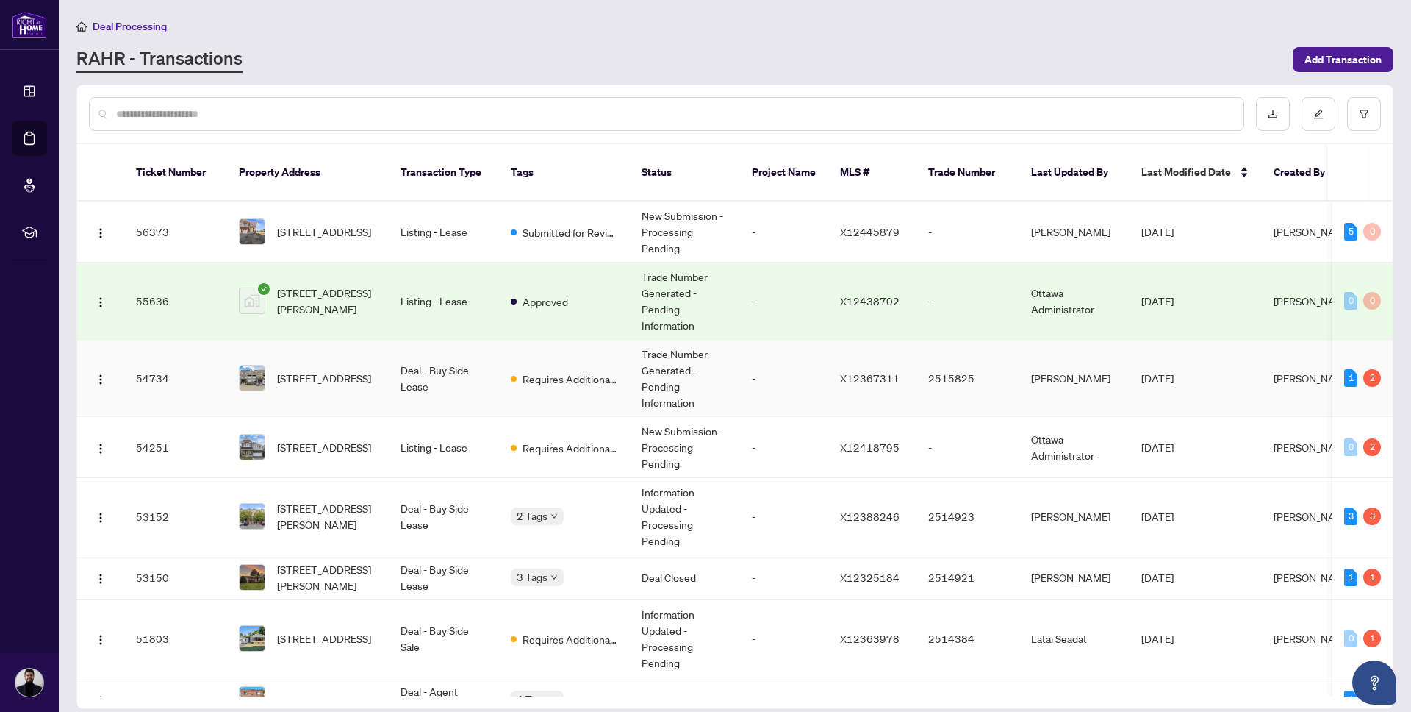
click at [373, 381] on td "108 Mishi Private, Ottawa, Ontario K1K 5C4, Canada" at bounding box center [308, 378] width 162 height 77
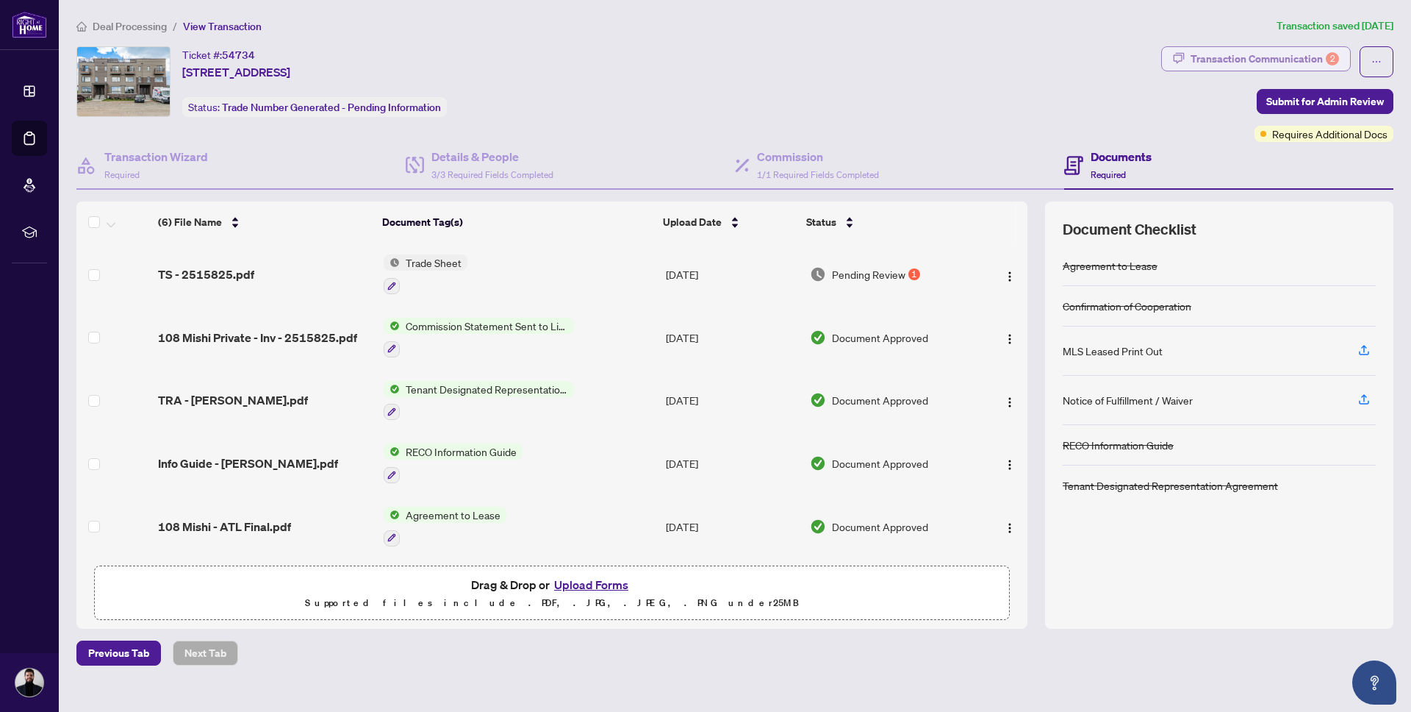
click at [1304, 62] on div "Transaction Communication 2" at bounding box center [1265, 59] width 148 height 24
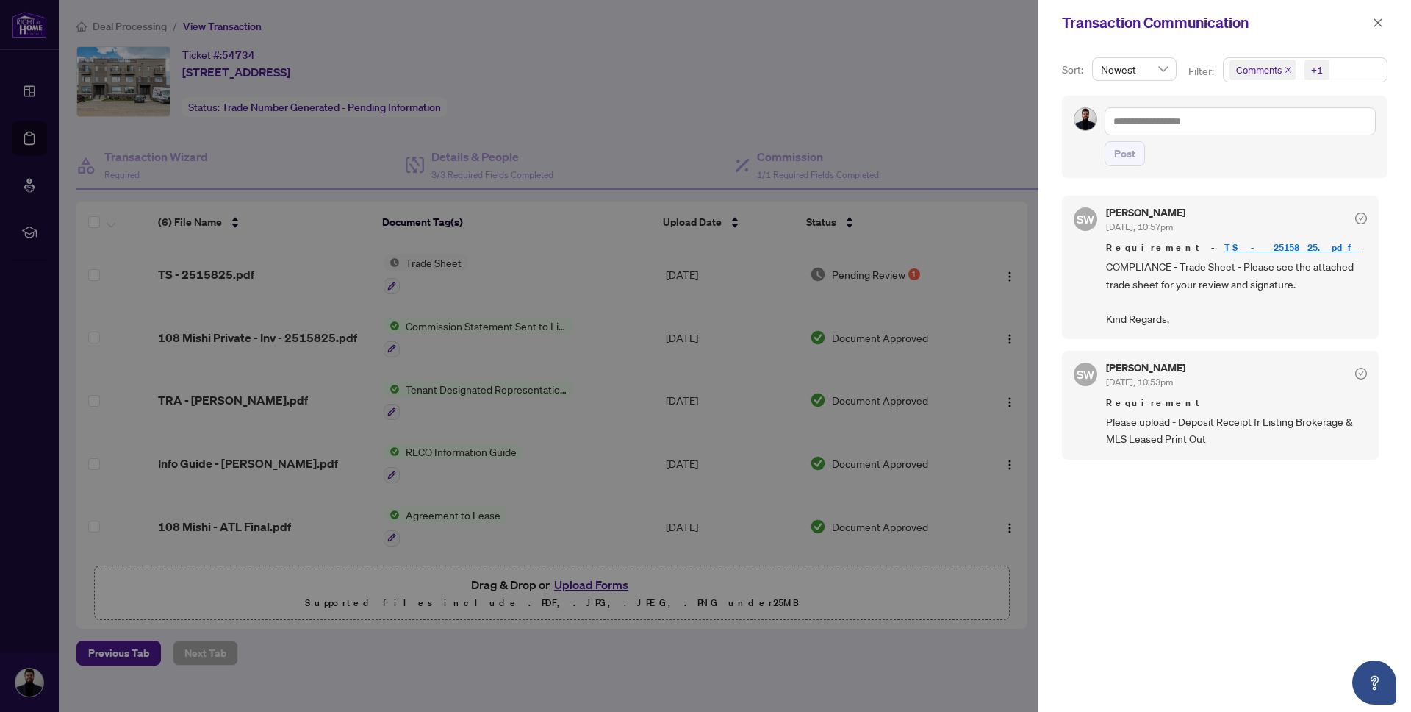
click at [762, 93] on div at bounding box center [705, 356] width 1411 height 712
click at [1377, 29] on span "button" at bounding box center [1378, 23] width 10 height 24
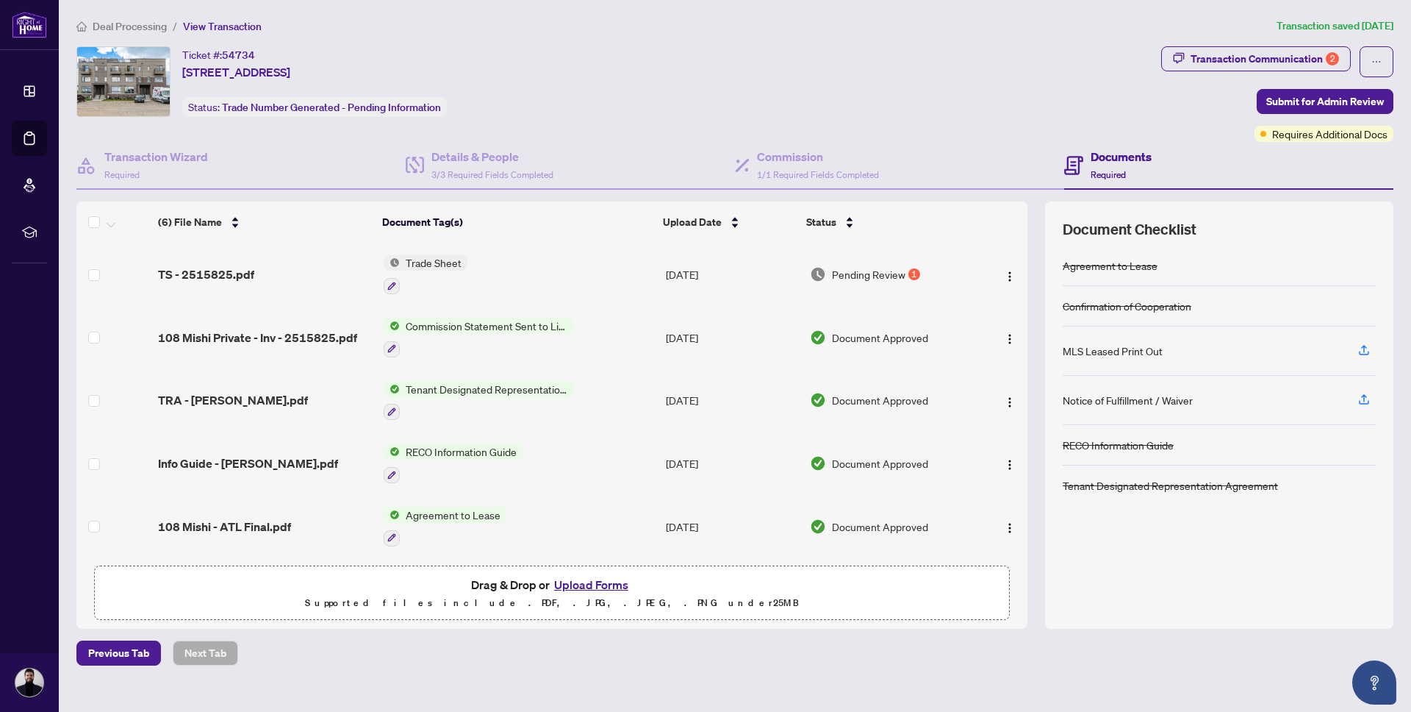
click at [590, 587] on button "Upload Forms" at bounding box center [591, 584] width 83 height 19
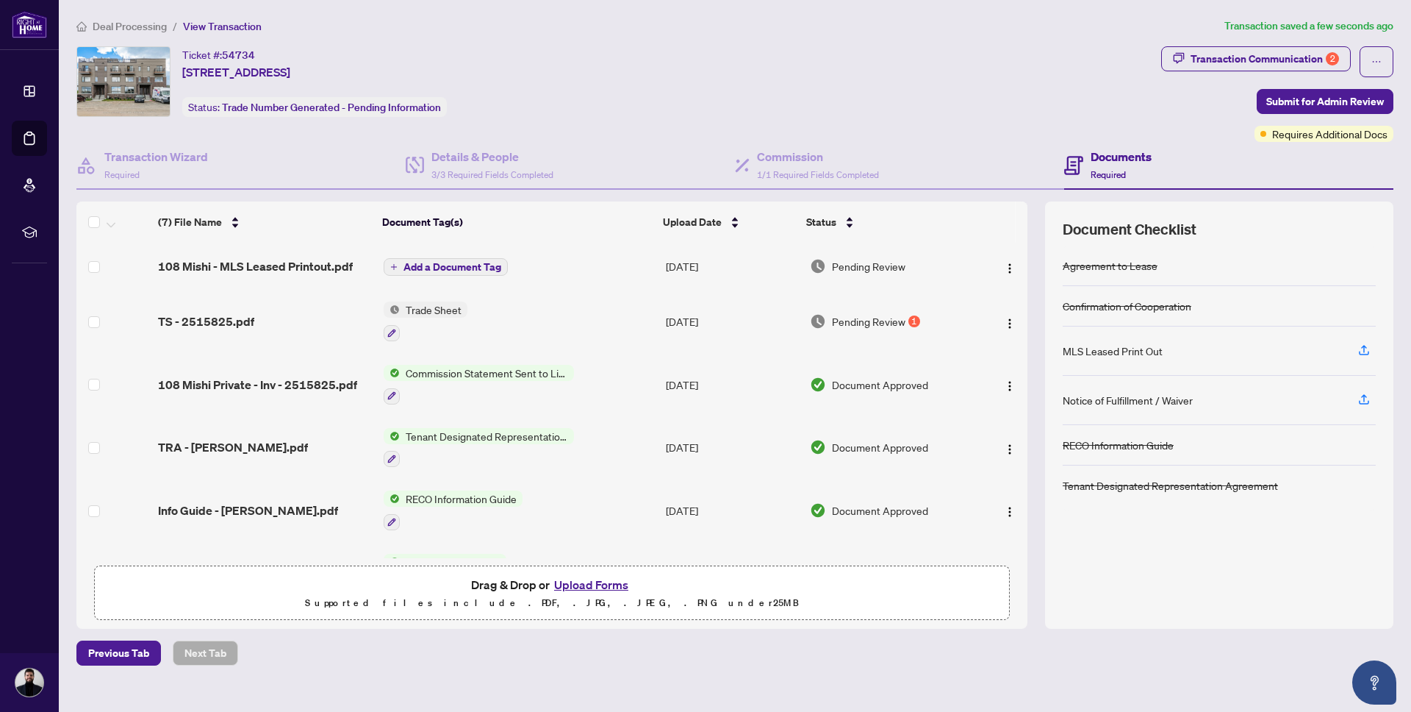
click at [584, 584] on button "Upload Forms" at bounding box center [591, 584] width 83 height 19
click at [256, 319] on div "TS - 2515825.pdf" at bounding box center [265, 321] width 214 height 18
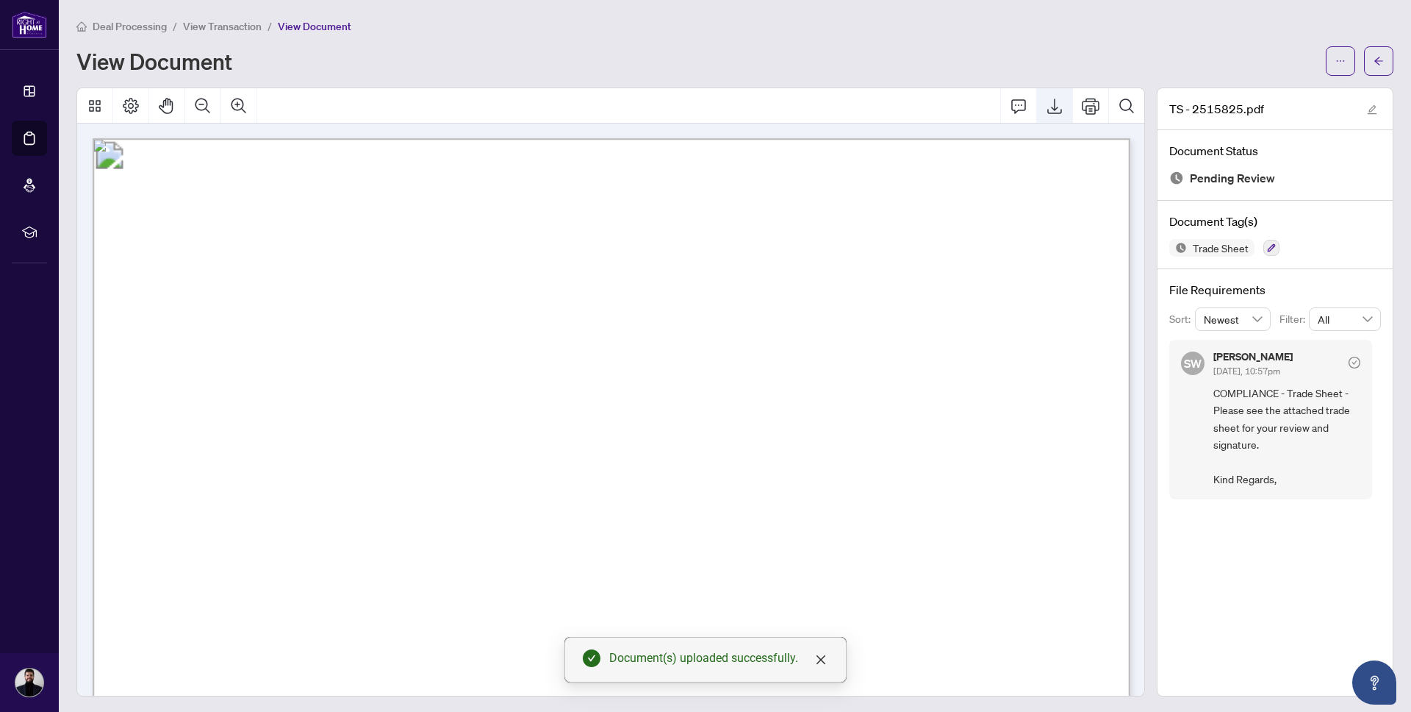
click at [1055, 107] on icon "Export" at bounding box center [1054, 105] width 15 height 15
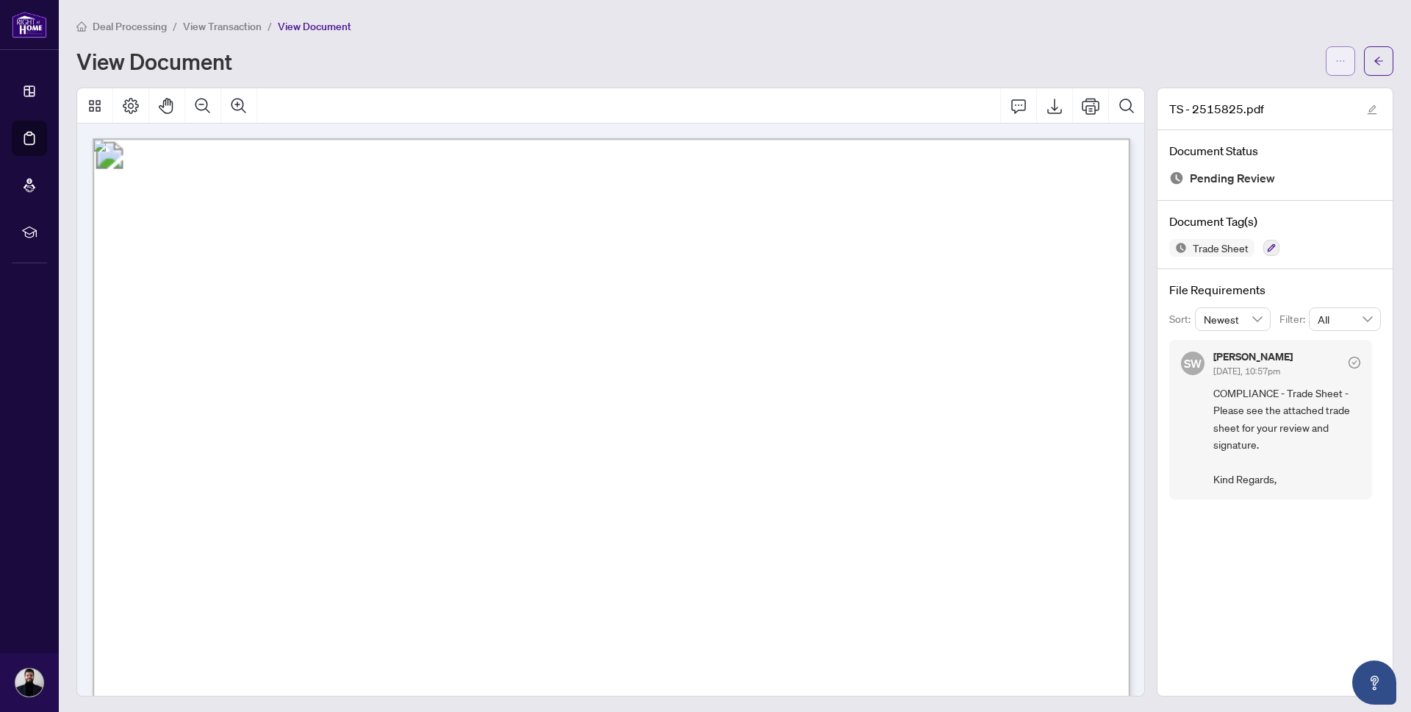
click at [1331, 62] on button "button" at bounding box center [1340, 60] width 29 height 29
click at [1121, 40] on div "Deal Processing / View Transaction / View Document View Document" at bounding box center [734, 47] width 1317 height 58
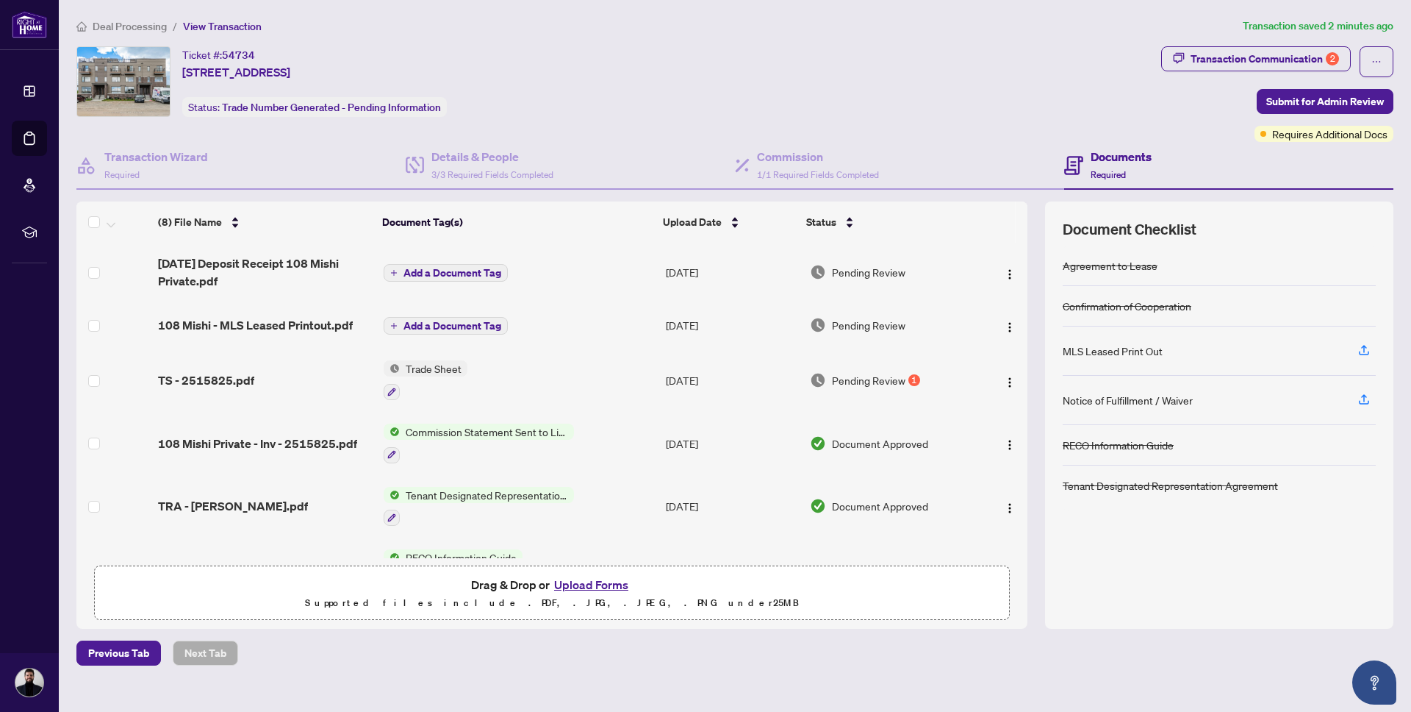
click at [593, 586] on button "Upload Forms" at bounding box center [591, 584] width 83 height 19
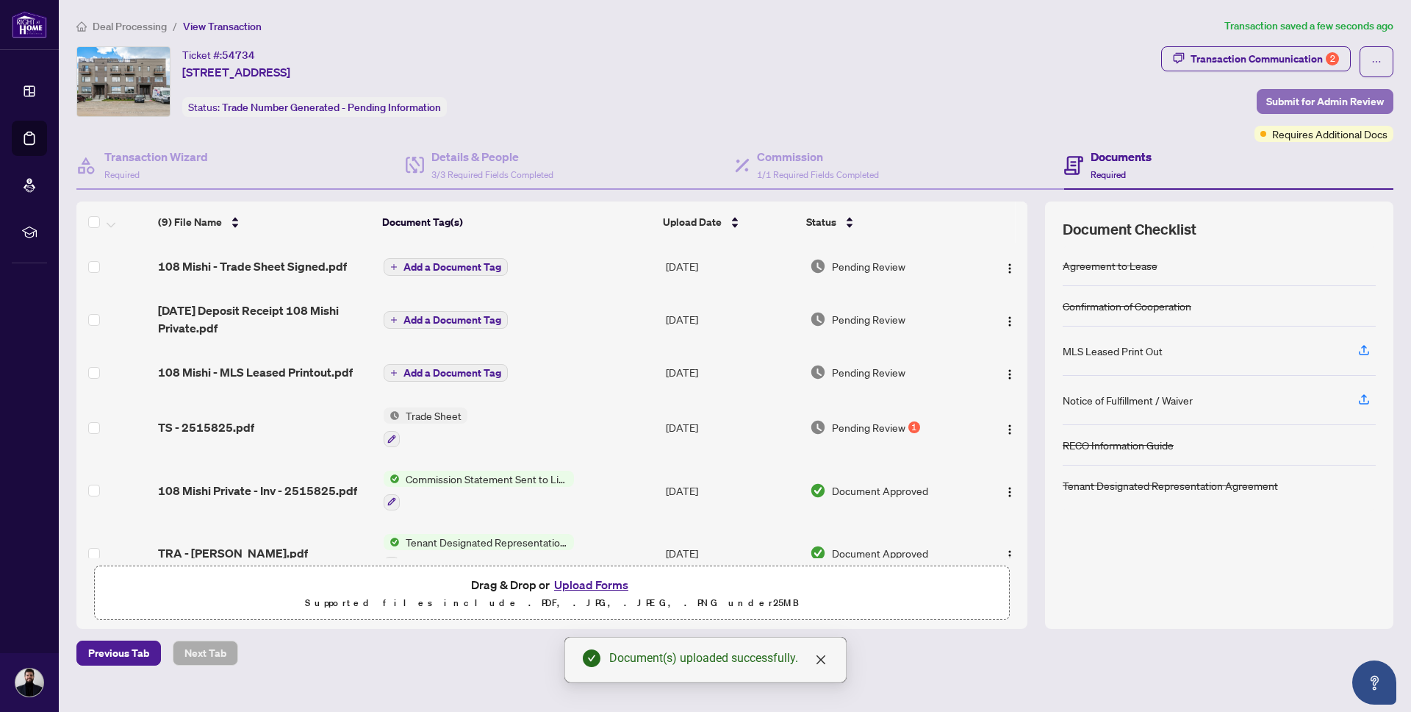
click at [1352, 95] on span "Submit for Admin Review" at bounding box center [1325, 102] width 118 height 24
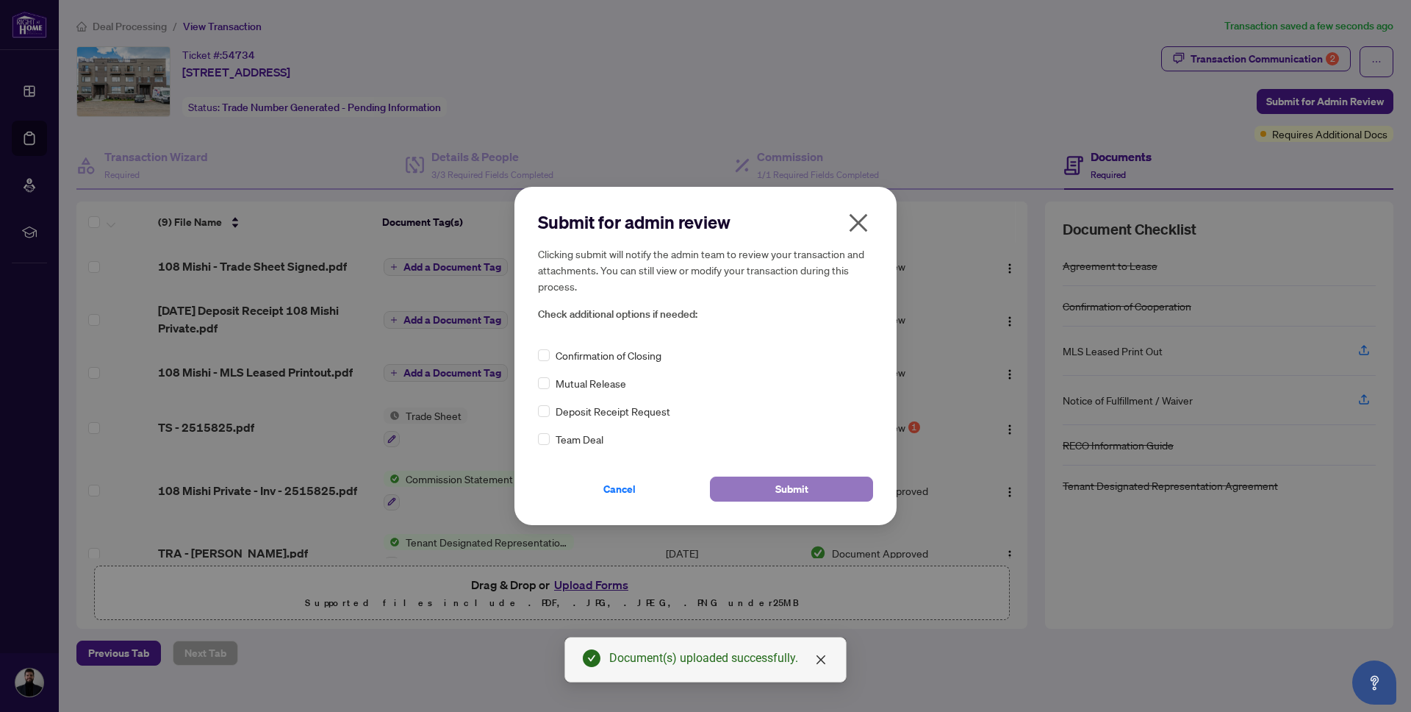
click at [784, 483] on span "Submit" at bounding box center [791, 489] width 33 height 24
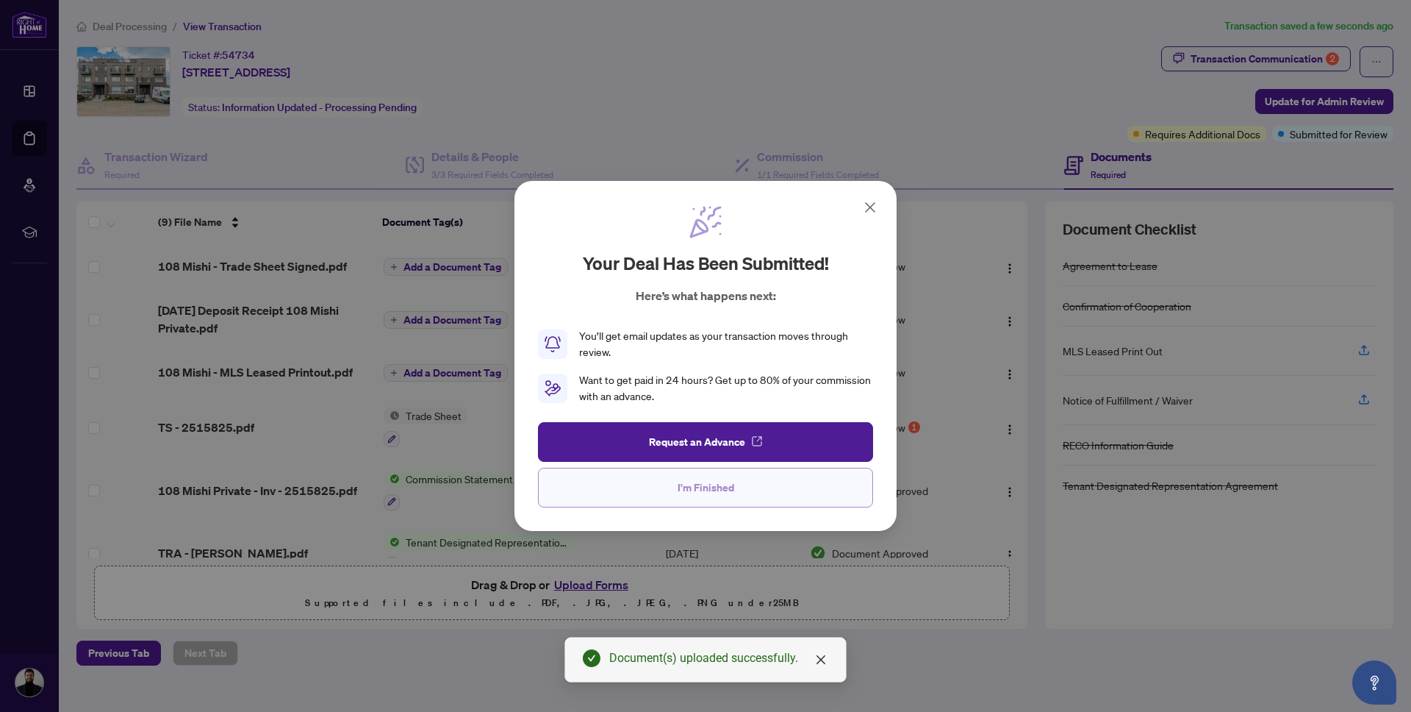
click at [657, 492] on button "I'm Finished" at bounding box center [705, 487] width 335 height 40
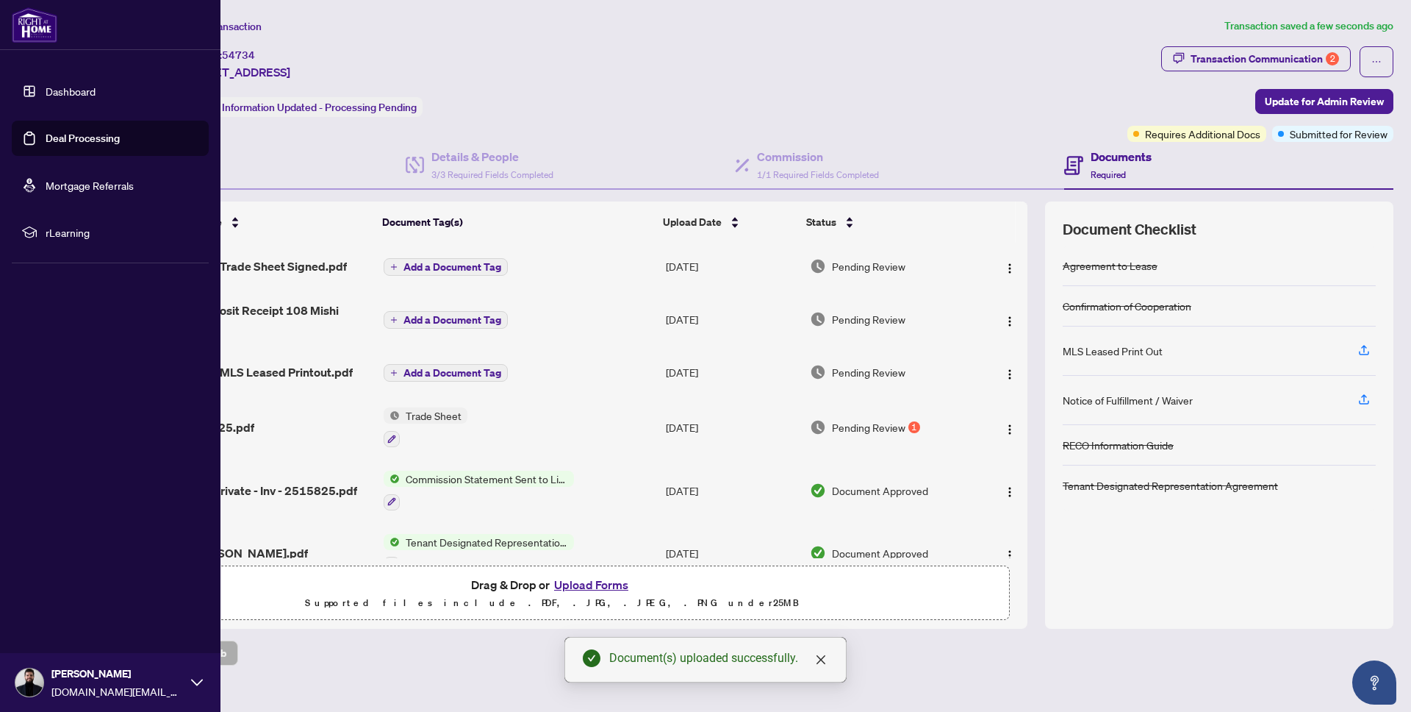
click at [46, 143] on link "Deal Processing" at bounding box center [83, 138] width 74 height 13
